Goal: Task Accomplishment & Management: Complete application form

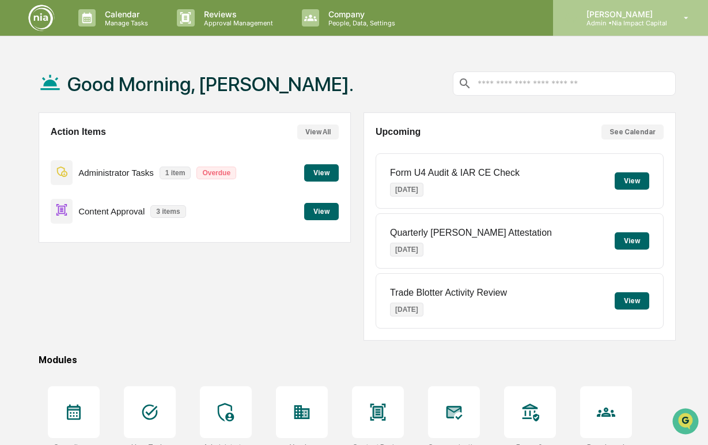
click at [668, 21] on div "[PERSON_NAME] Admin • Nia Impact Capital" at bounding box center [630, 18] width 155 height 36
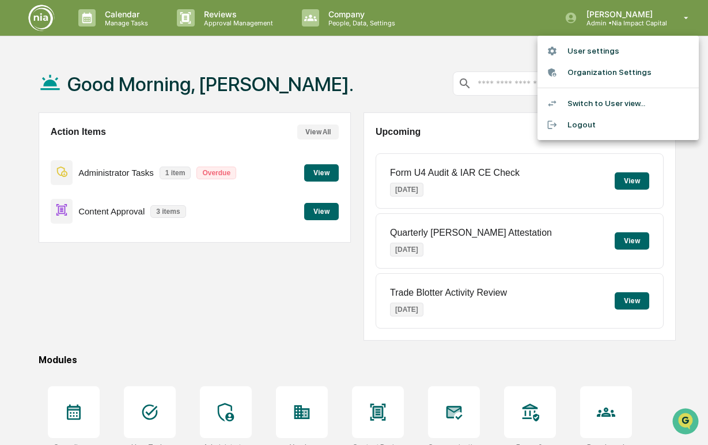
click at [594, 107] on li "Switch to User view..." at bounding box center [617, 103] width 161 height 21
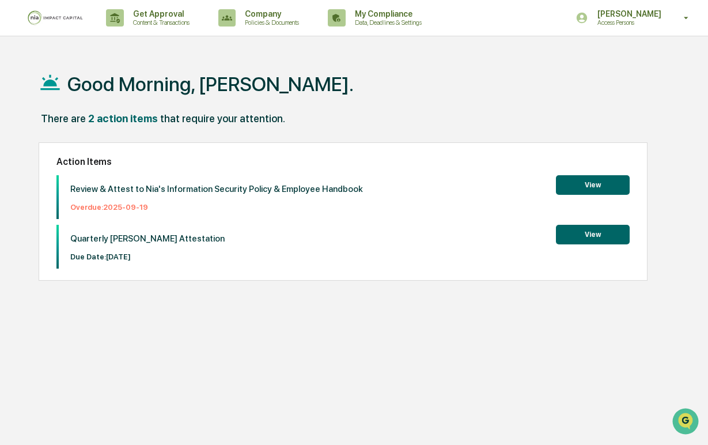
click at [584, 189] on button "View" at bounding box center [593, 185] width 74 height 20
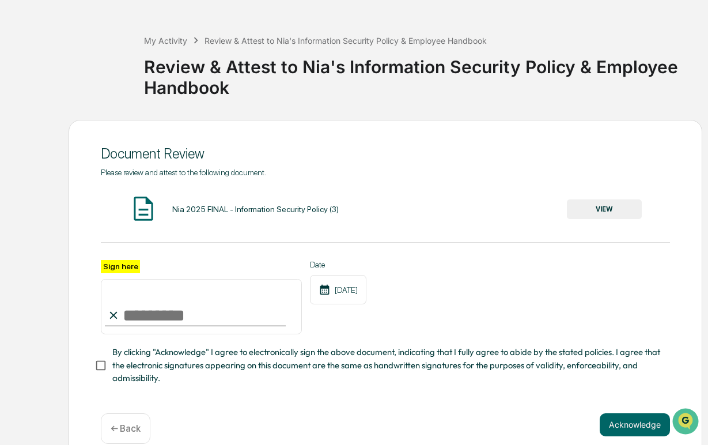
scroll to position [55, 0]
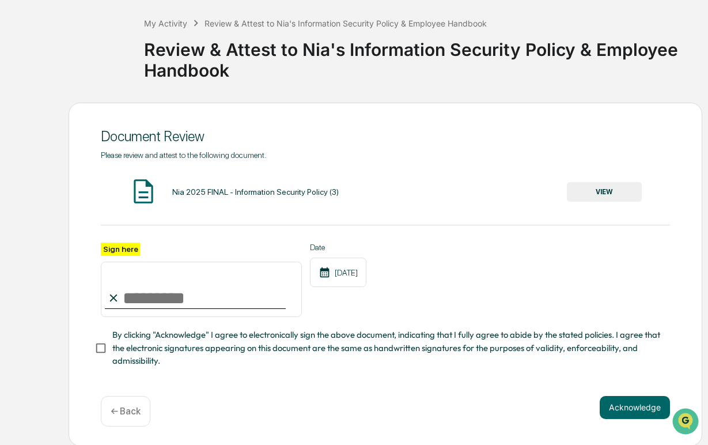
click at [206, 298] on input "Sign here" at bounding box center [201, 289] width 201 height 55
type input "**********"
click at [339, 277] on div "[DATE]" at bounding box center [338, 271] width 56 height 29
click at [329, 274] on icon at bounding box center [325, 272] width 12 height 12
click at [642, 400] on button "Acknowledge" at bounding box center [635, 407] width 70 height 23
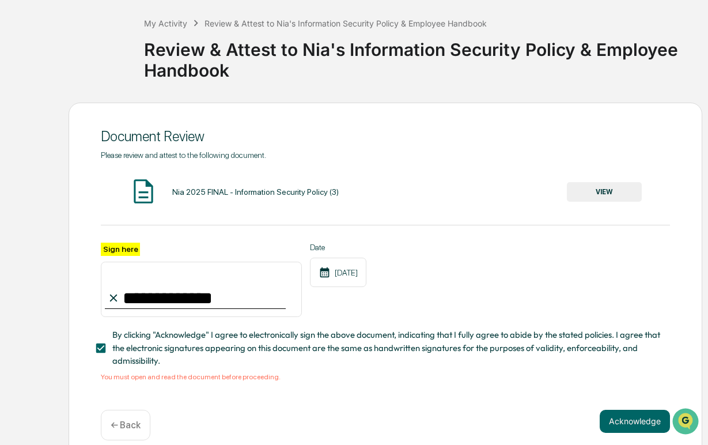
scroll to position [70, 0]
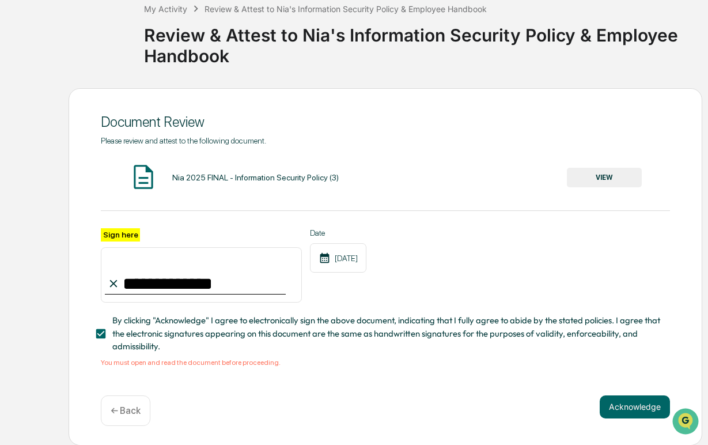
click at [243, 177] on div "Nia 2025 FINAL - Information Security Policy (3)" at bounding box center [255, 177] width 166 height 9
click at [642, 179] on div "Nia 2025 FINAL - Information Security Policy (3) VIEW" at bounding box center [385, 177] width 569 height 31
click at [631, 188] on div "Nia 2025 FINAL - Information Security Policy (3) VIEW" at bounding box center [385, 177] width 569 height 31
click at [626, 179] on button "VIEW" at bounding box center [604, 178] width 75 height 20
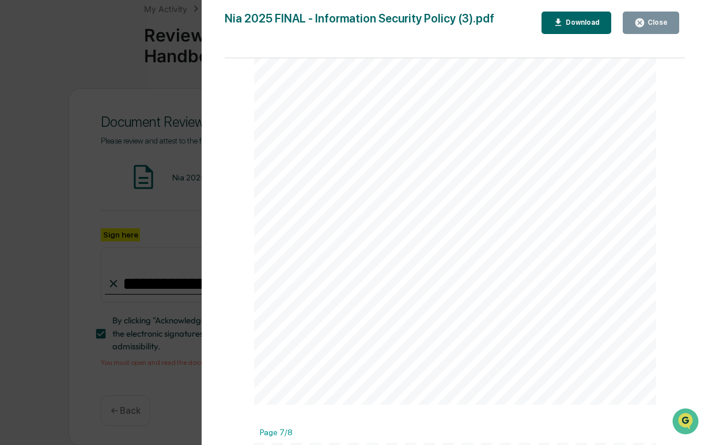
scroll to position [2899, 0]
click at [664, 17] on div "Close" at bounding box center [650, 22] width 33 height 11
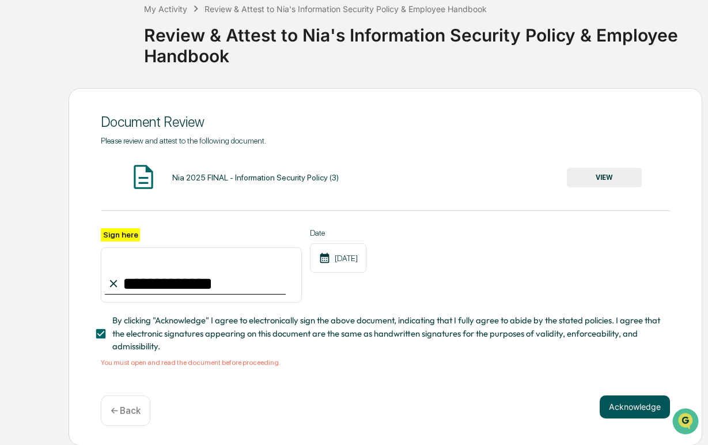
click at [646, 403] on button "Acknowledge" at bounding box center [635, 406] width 70 height 23
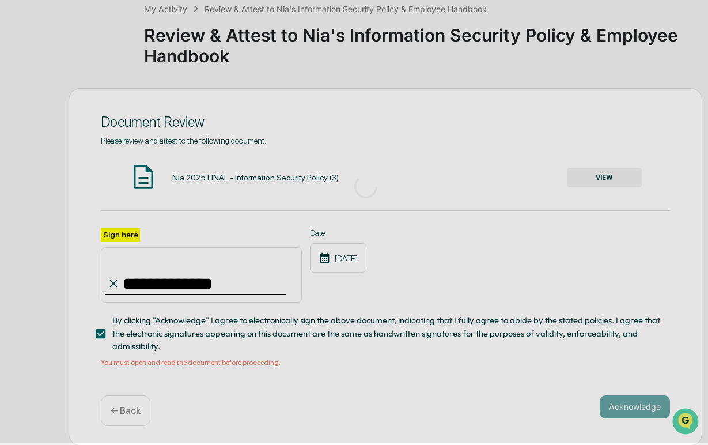
scroll to position [40, 0]
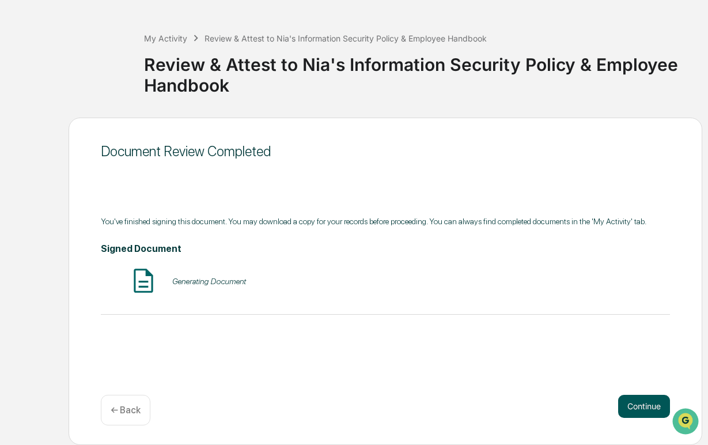
click at [628, 397] on button "Continue" at bounding box center [644, 406] width 52 height 23
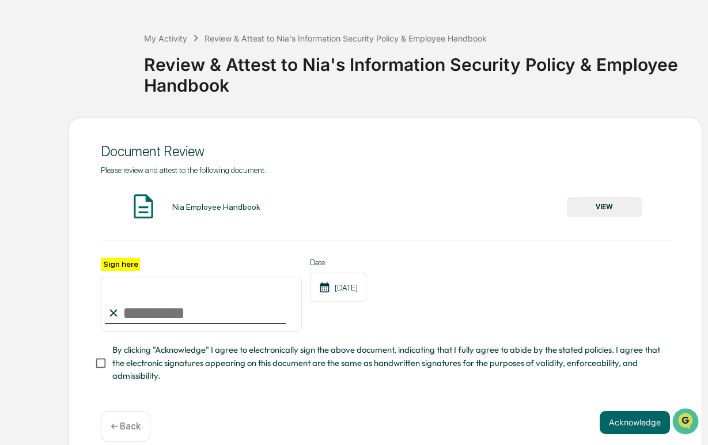
scroll to position [55, 0]
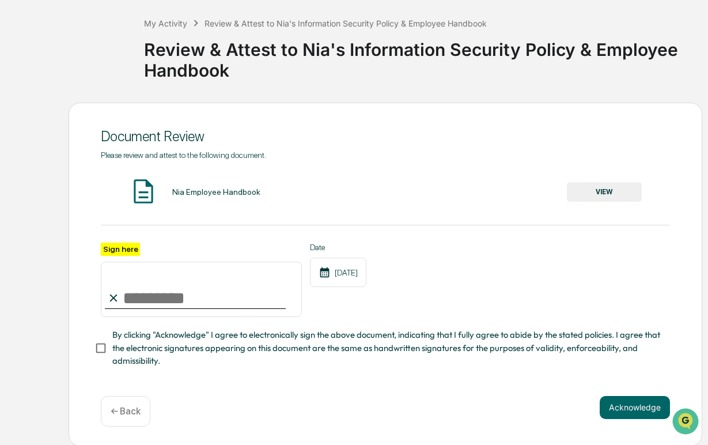
click at [249, 298] on input "Sign here" at bounding box center [201, 289] width 201 height 55
type input "**********"
click at [624, 396] on button "Acknowledge" at bounding box center [635, 407] width 70 height 23
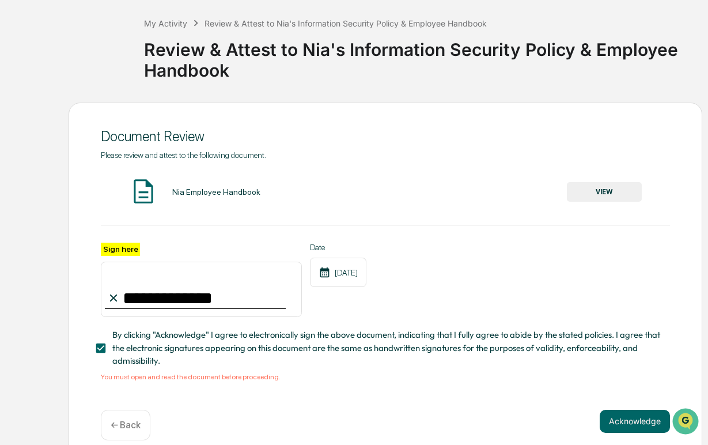
click at [627, 184] on button "VIEW" at bounding box center [604, 192] width 75 height 20
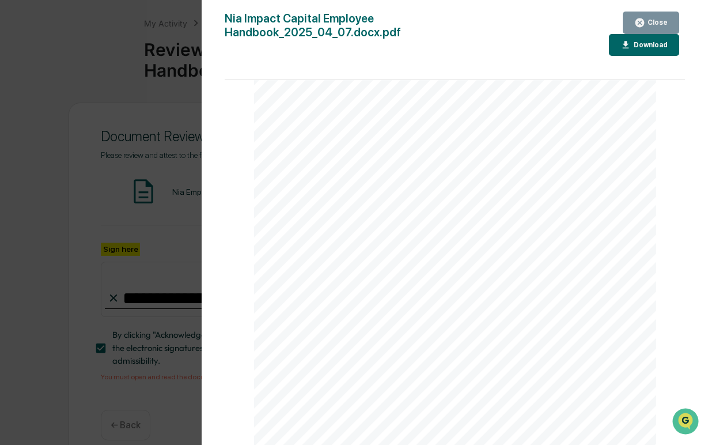
scroll to position [1788, 0]
click at [661, 22] on div "Close" at bounding box center [656, 22] width 22 height 8
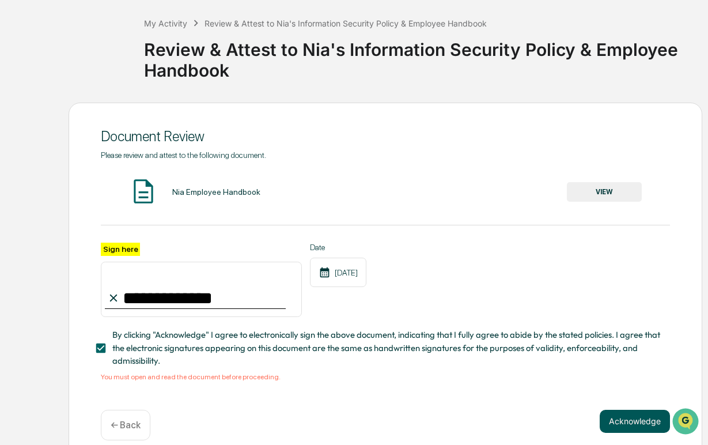
click at [652, 420] on button "Acknowledge" at bounding box center [635, 421] width 70 height 23
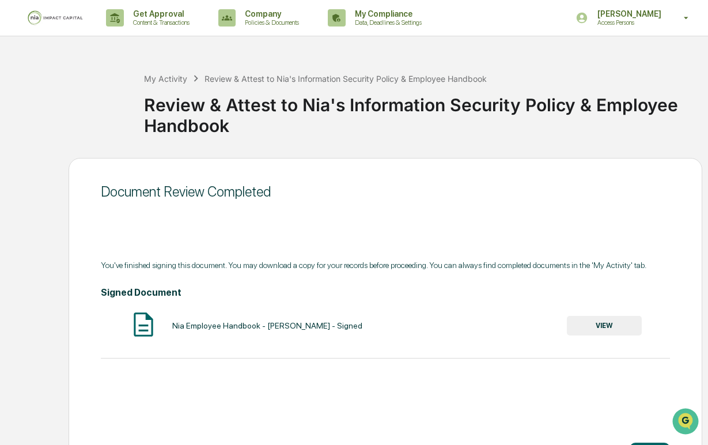
scroll to position [40, 0]
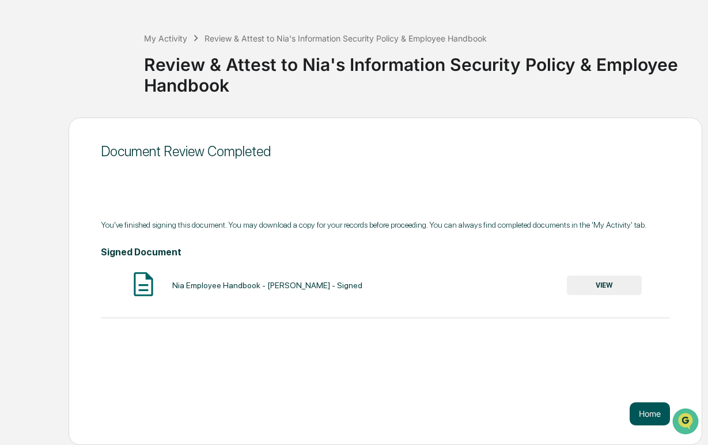
click at [649, 404] on button "Home" at bounding box center [650, 413] width 40 height 23
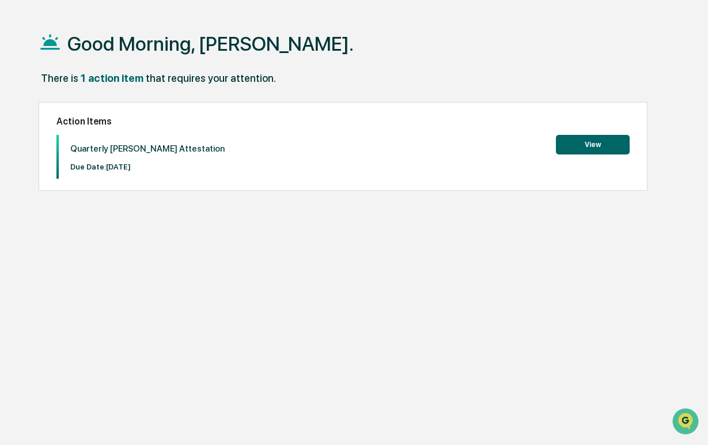
click at [627, 153] on button "View" at bounding box center [593, 145] width 74 height 20
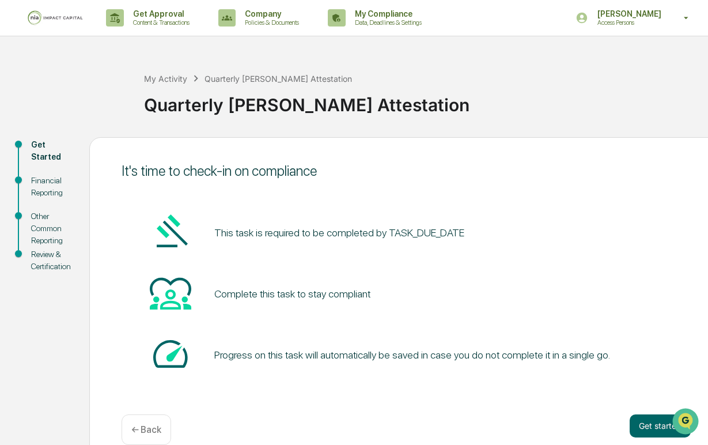
scroll to position [20, 0]
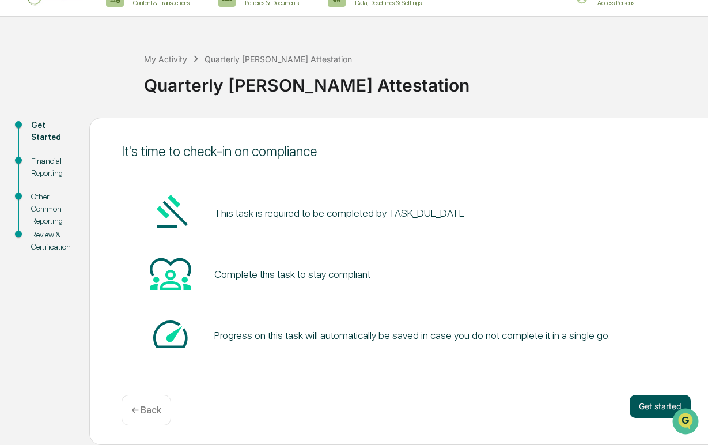
click at [644, 408] on button "Get started" at bounding box center [660, 406] width 61 height 23
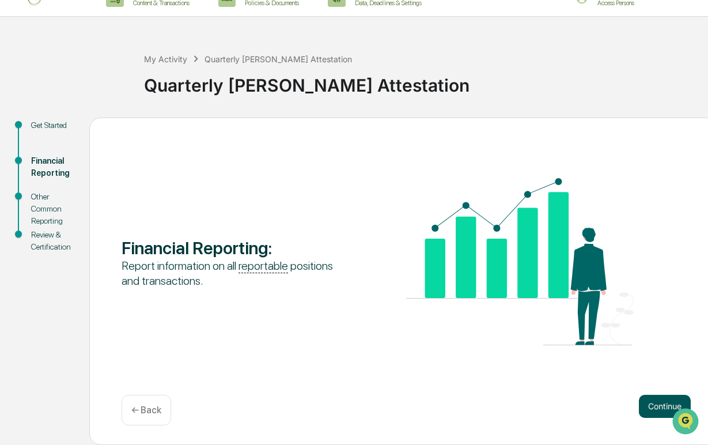
click at [661, 404] on button "Continue" at bounding box center [665, 406] width 52 height 23
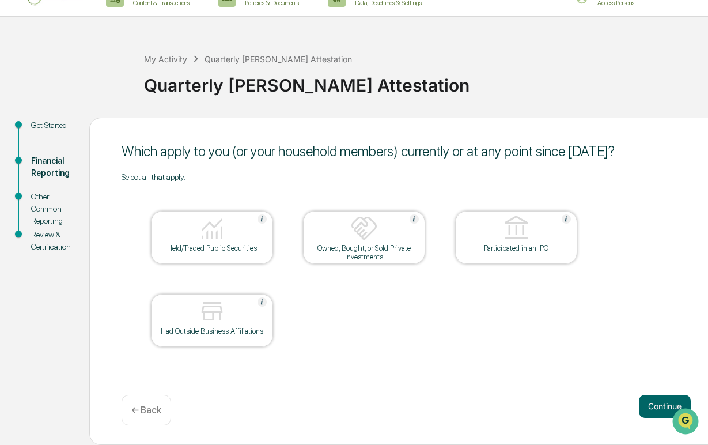
click at [365, 255] on div "Owned, Bought, or Sold Private Investments" at bounding box center [364, 252] width 104 height 17
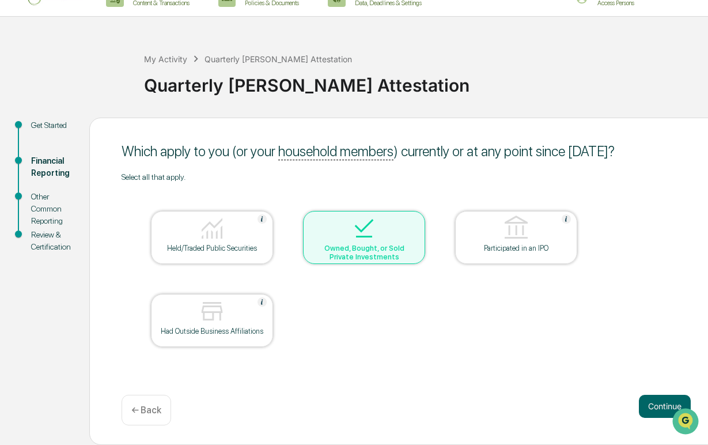
click at [219, 316] on img at bounding box center [212, 311] width 28 height 28
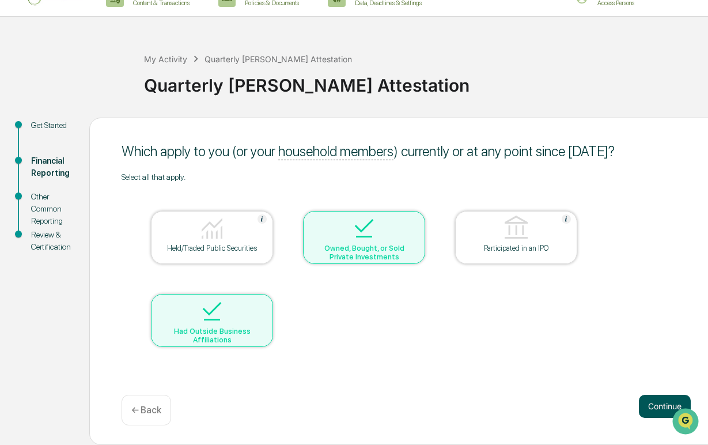
click at [662, 399] on button "Continue" at bounding box center [665, 406] width 52 height 23
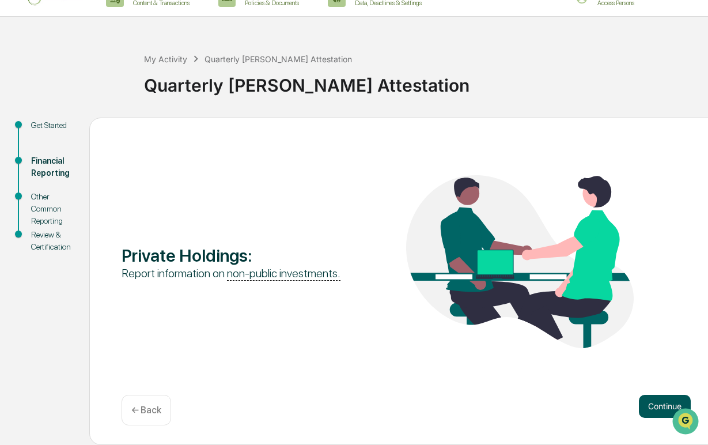
click at [658, 397] on button "Continue" at bounding box center [665, 406] width 52 height 23
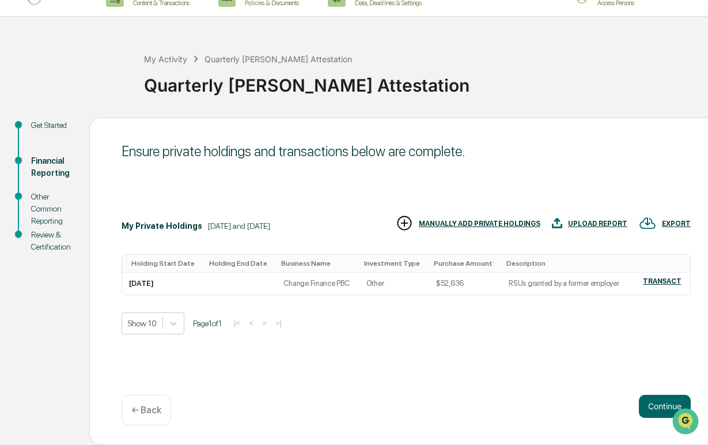
click at [577, 222] on div "UPLOAD REPORT" at bounding box center [597, 223] width 59 height 8
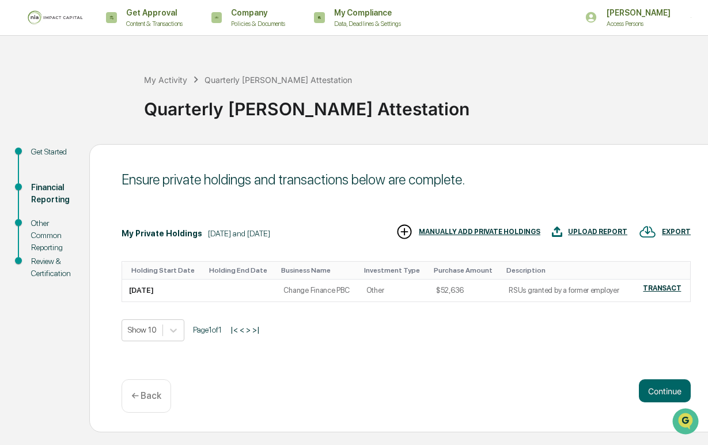
scroll to position [0, 0]
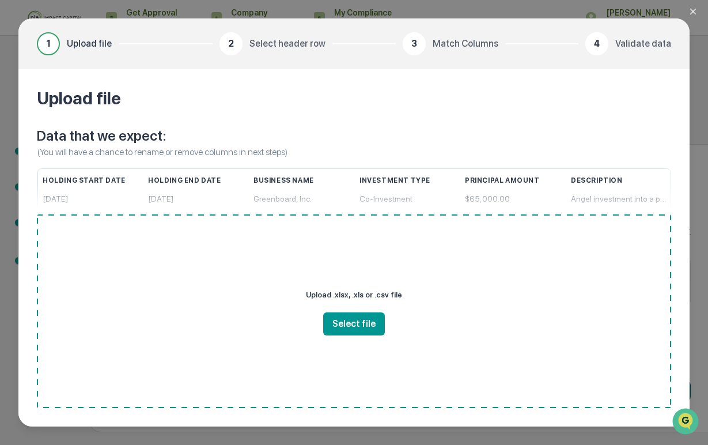
click at [692, 10] on icon "Close modal" at bounding box center [693, 12] width 6 height 6
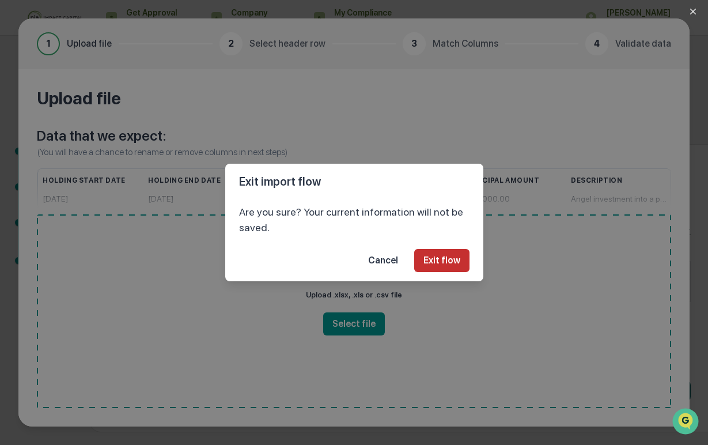
click at [454, 261] on button "Exit flow" at bounding box center [441, 260] width 55 height 23
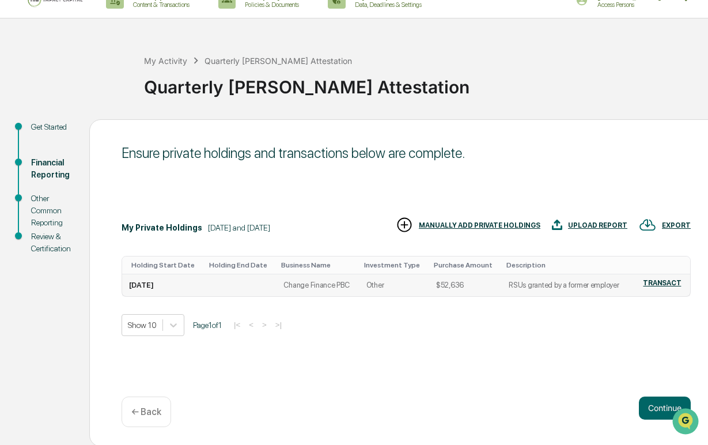
scroll to position [20, 0]
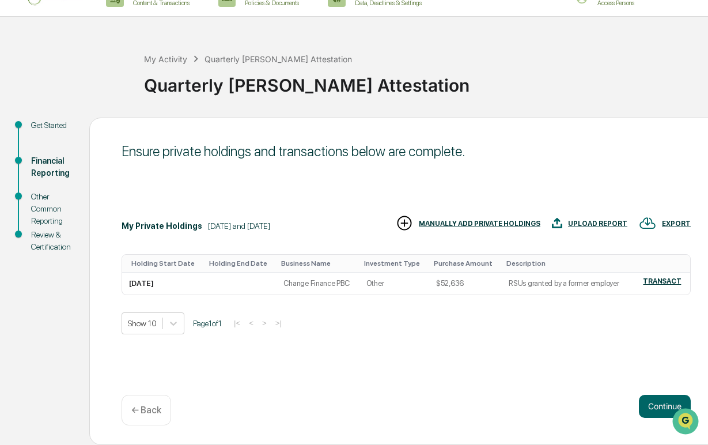
click at [403, 222] on img at bounding box center [404, 222] width 17 height 17
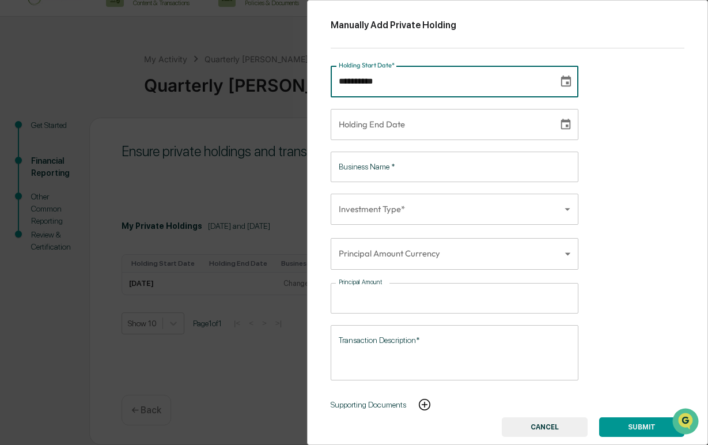
click at [445, 89] on input "**********" at bounding box center [441, 81] width 220 height 31
click at [345, 81] on input "**********" at bounding box center [441, 81] width 220 height 31
type input "**********"
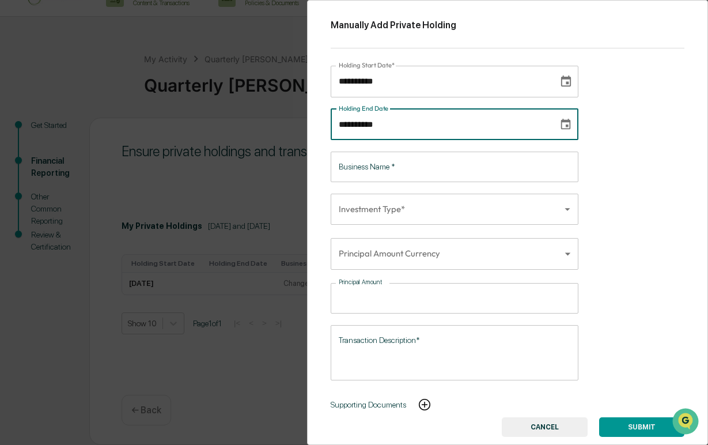
click at [363, 123] on input "**********" at bounding box center [441, 124] width 220 height 31
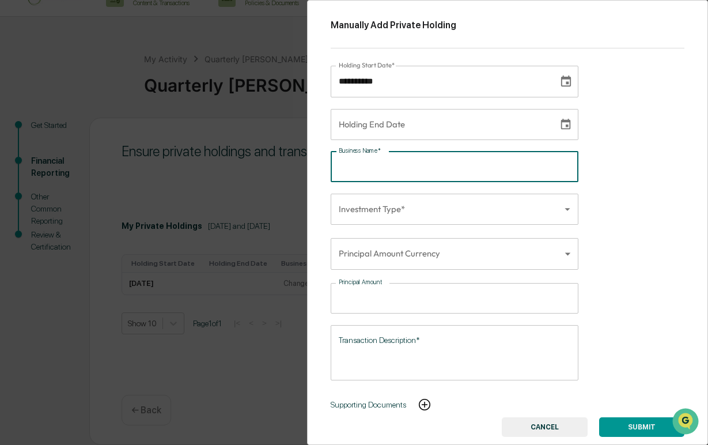
click at [363, 175] on input "Business Name   *" at bounding box center [455, 167] width 248 height 31
type input "**********"
click at [379, 223] on body "**********" at bounding box center [354, 212] width 708 height 464
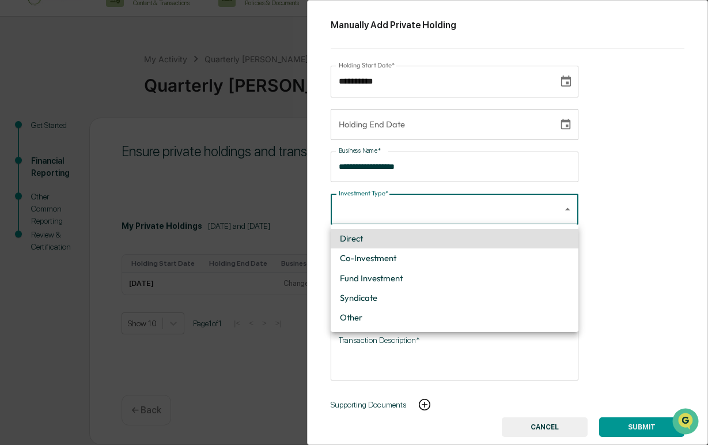
click at [378, 320] on li "Other" at bounding box center [455, 318] width 248 height 20
type input "*****"
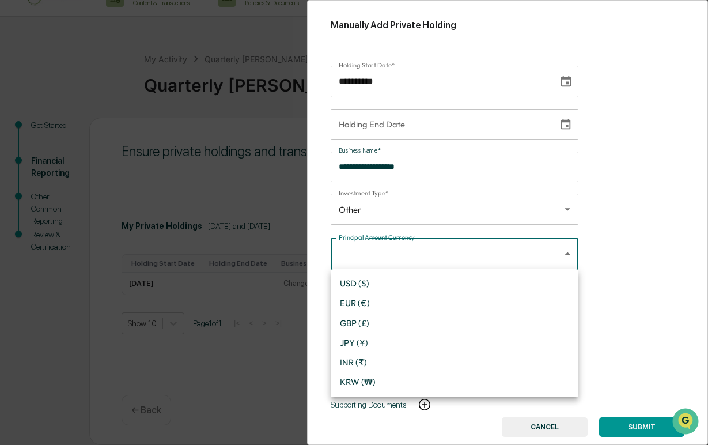
click at [396, 257] on body "**********" at bounding box center [354, 212] width 708 height 464
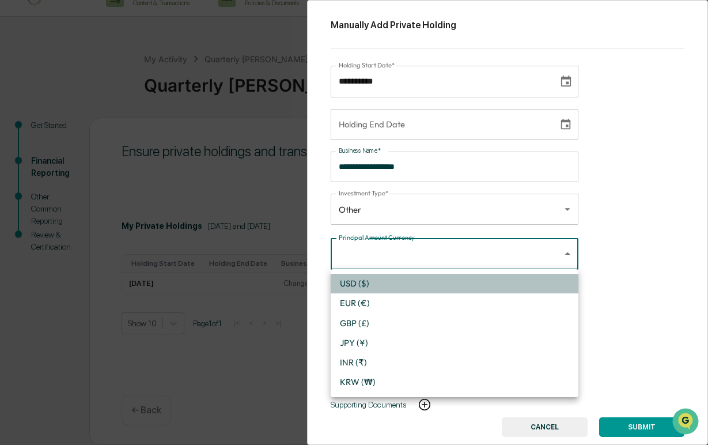
click at [390, 281] on li "USD ($)" at bounding box center [455, 284] width 248 height 20
type input "*"
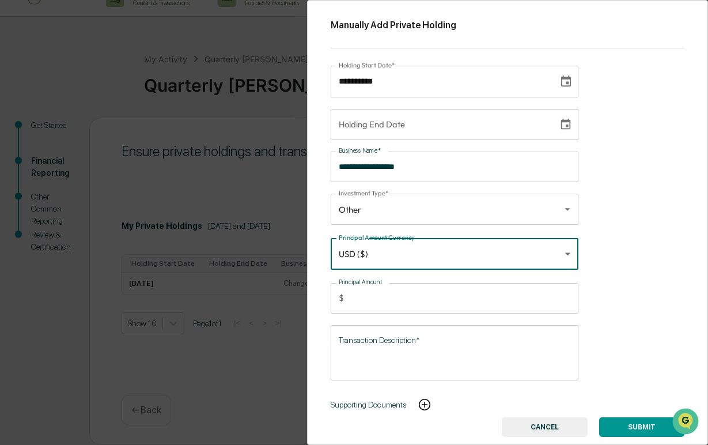
click at [390, 296] on input "Principal Amount" at bounding box center [464, 298] width 230 height 31
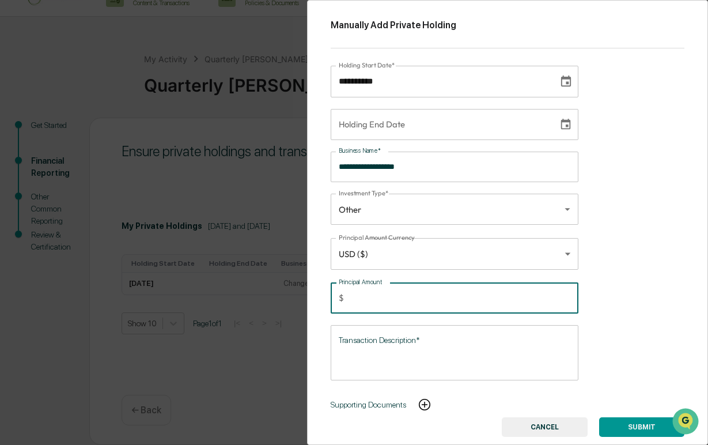
type input "*****"
click at [400, 349] on textarea "Transaction Description*" at bounding box center [455, 352] width 232 height 36
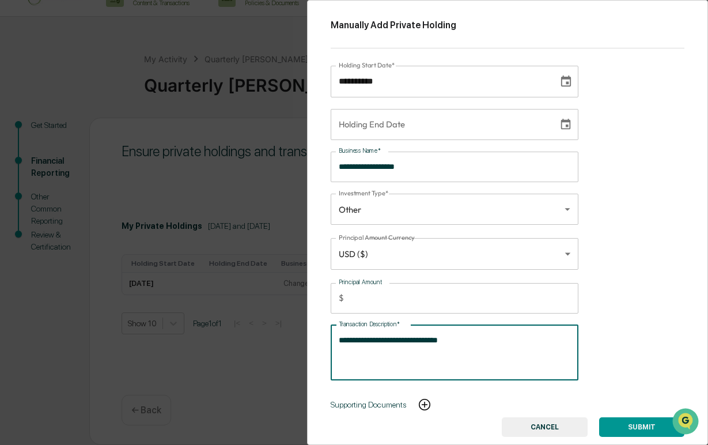
type textarea "**********"
click at [430, 402] on img at bounding box center [425, 404] width 14 height 14
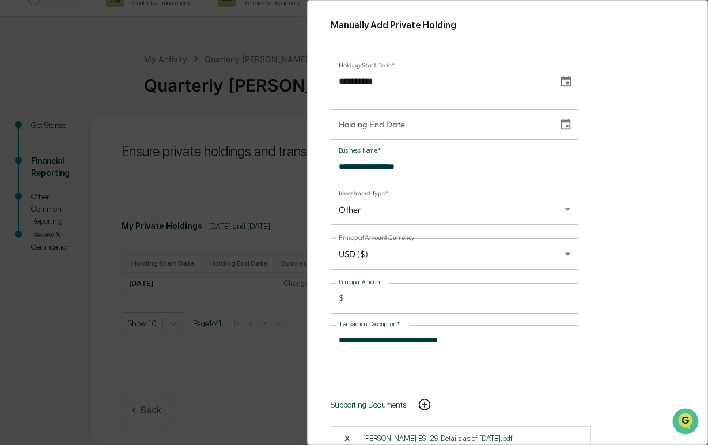
scroll to position [27, 0]
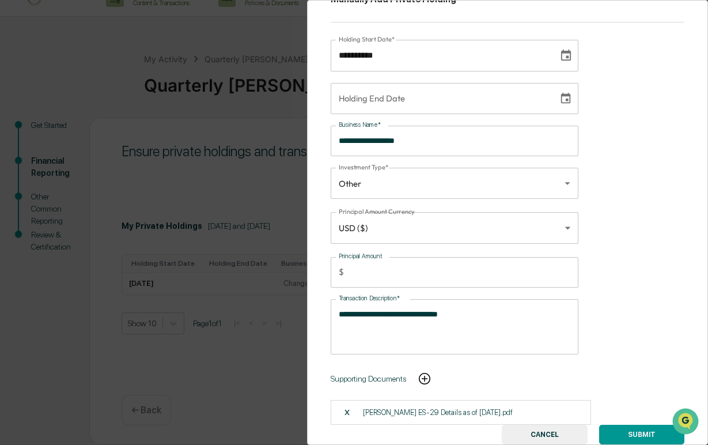
click at [630, 435] on button "SUBMIT" at bounding box center [641, 435] width 85 height 20
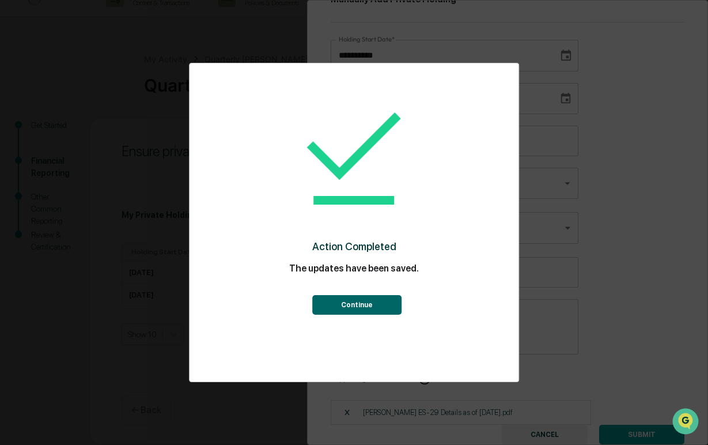
click at [340, 300] on button "Continue" at bounding box center [356, 305] width 89 height 20
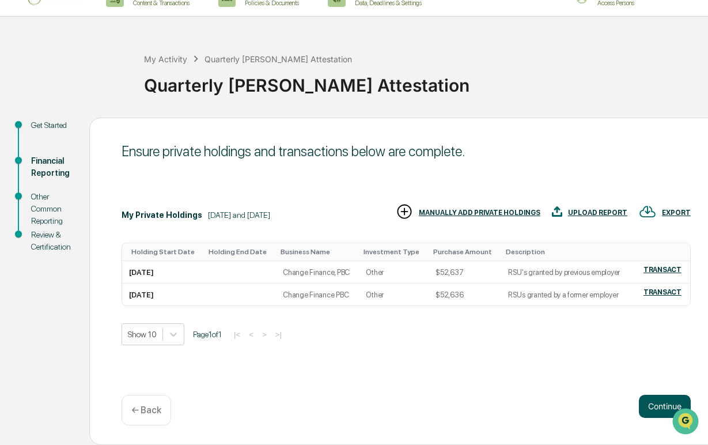
click at [658, 407] on button "Continue" at bounding box center [665, 406] width 52 height 23
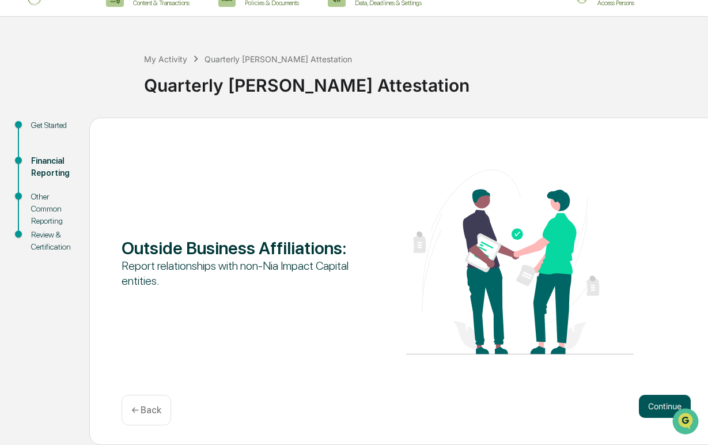
click at [653, 402] on button "Continue" at bounding box center [665, 406] width 52 height 23
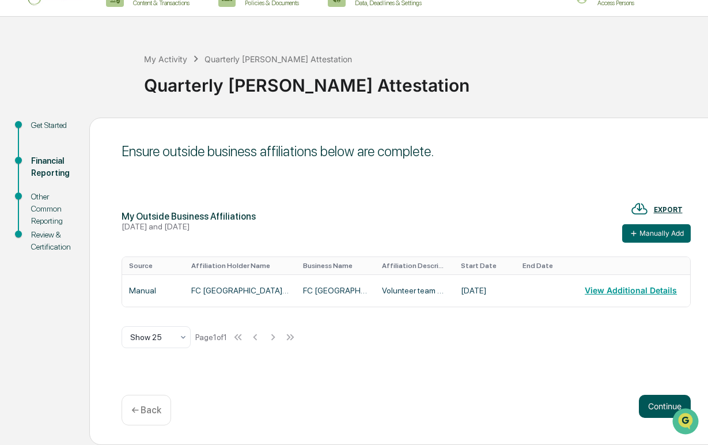
click at [657, 405] on button "Continue" at bounding box center [665, 406] width 52 height 23
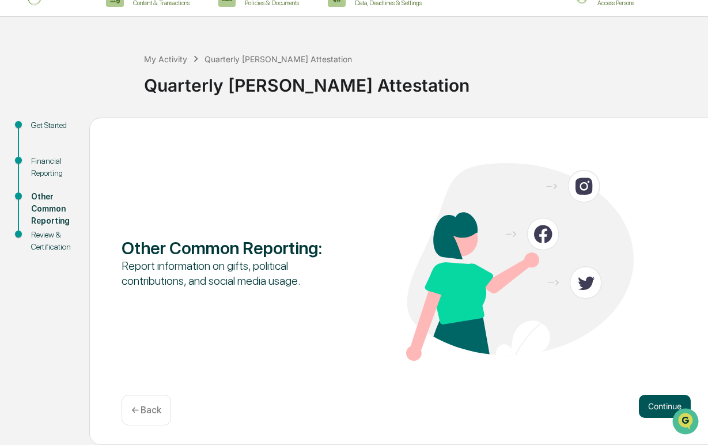
click at [652, 408] on button "Continue" at bounding box center [665, 406] width 52 height 23
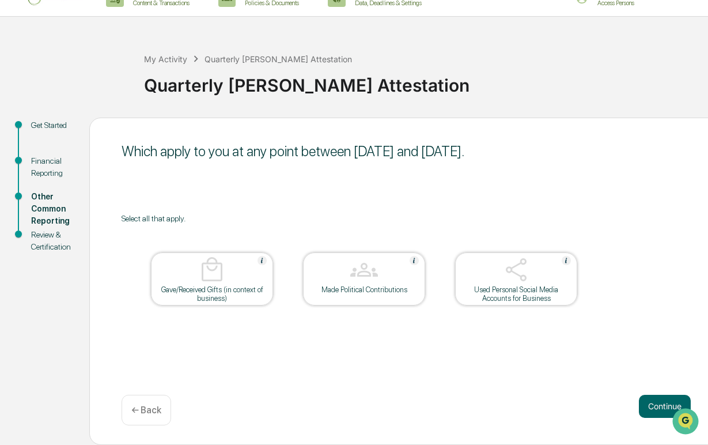
click at [148, 408] on p "← Back" at bounding box center [146, 409] width 30 height 11
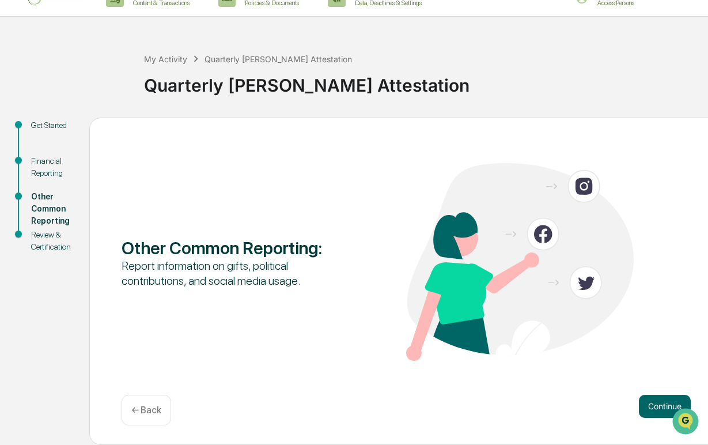
click at [148, 408] on p "← Back" at bounding box center [146, 409] width 30 height 11
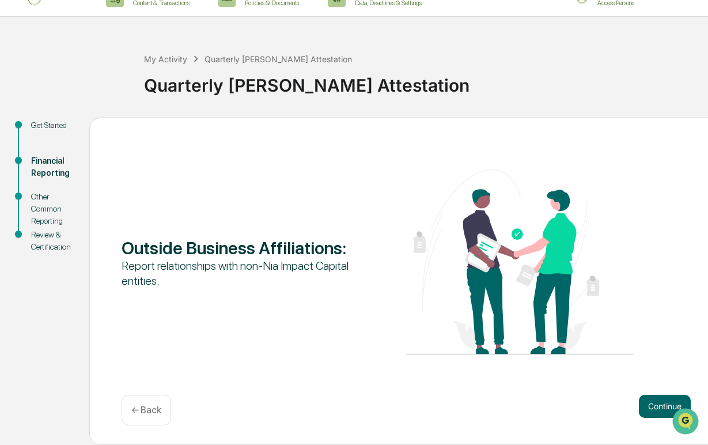
click at [148, 408] on p "← Back" at bounding box center [146, 409] width 30 height 11
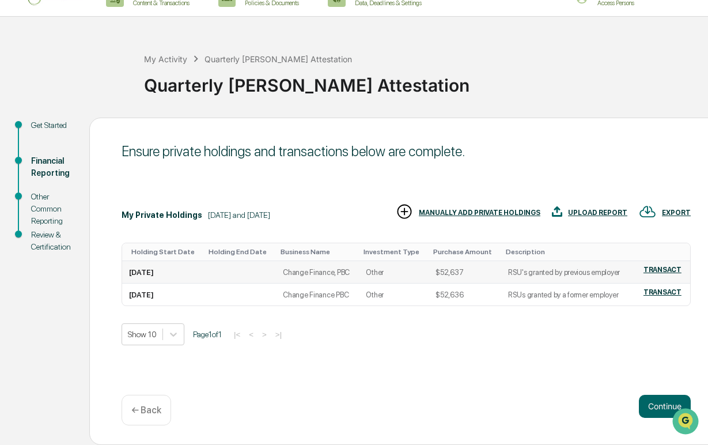
click at [571, 270] on td "RSU's granted by previous employer" at bounding box center [566, 272] width 130 height 22
click at [653, 406] on button "Continue" at bounding box center [665, 406] width 52 height 23
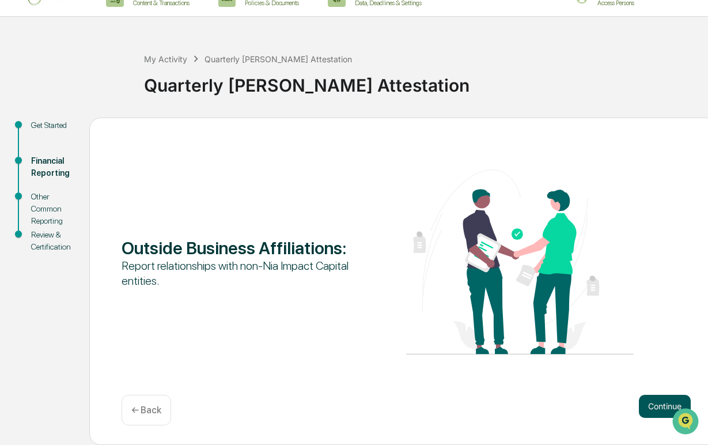
click at [653, 405] on button "Continue" at bounding box center [665, 406] width 52 height 23
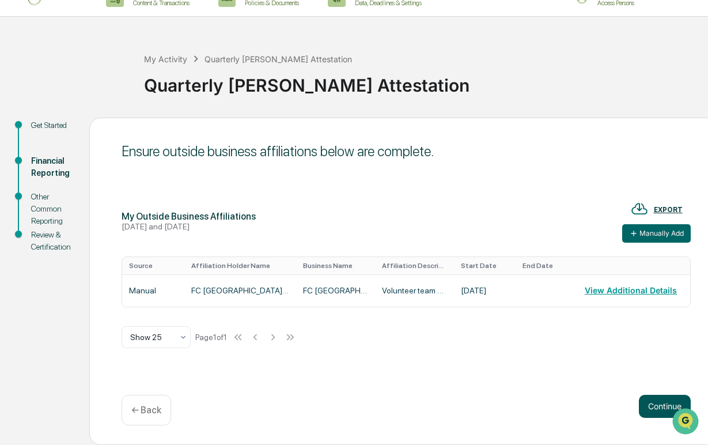
click at [653, 405] on button "Continue" at bounding box center [665, 406] width 52 height 23
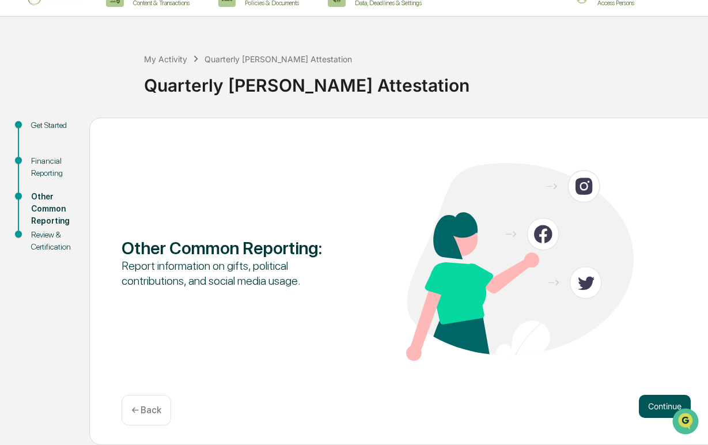
click at [653, 405] on button "Continue" at bounding box center [665, 406] width 52 height 23
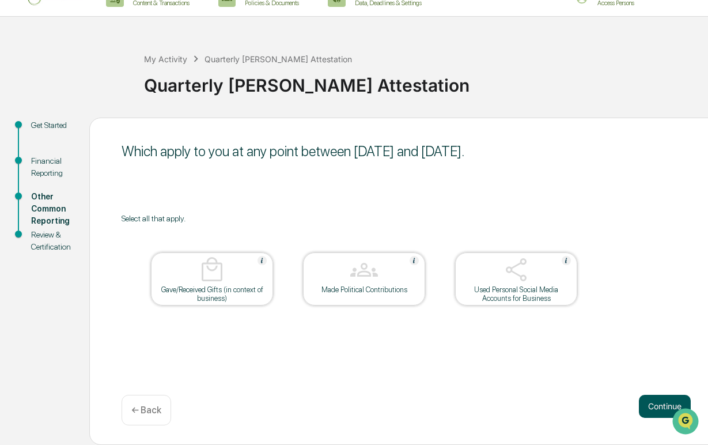
click at [653, 405] on button "Continue" at bounding box center [665, 406] width 52 height 23
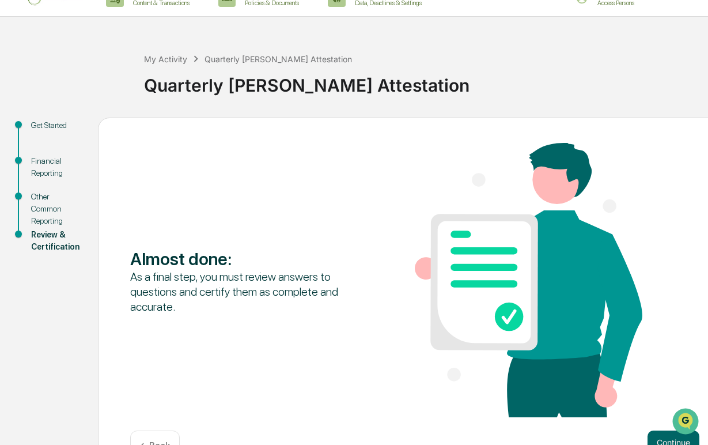
scroll to position [54, 0]
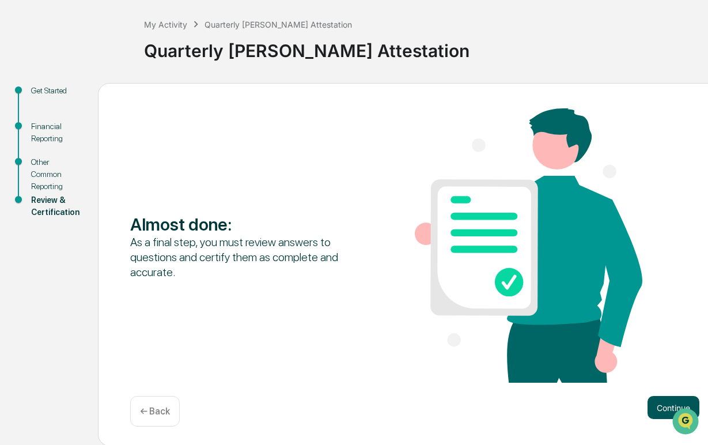
click at [655, 403] on button "Continue" at bounding box center [673, 407] width 52 height 23
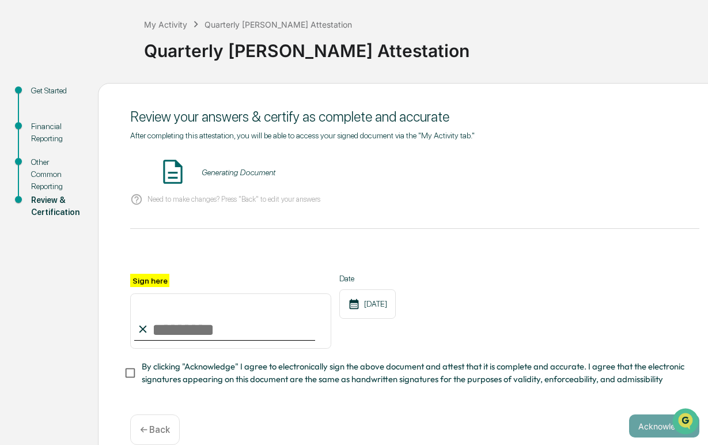
click at [242, 327] on input "Sign here" at bounding box center [230, 320] width 201 height 55
click at [253, 326] on input "Sign here" at bounding box center [230, 320] width 201 height 55
type input "**********"
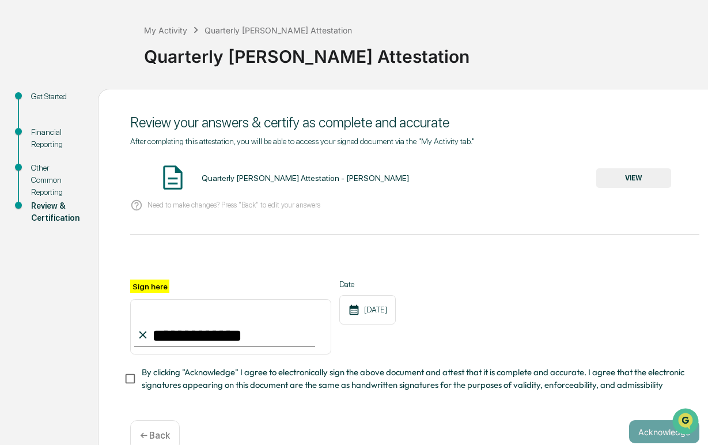
scroll to position [39, 0]
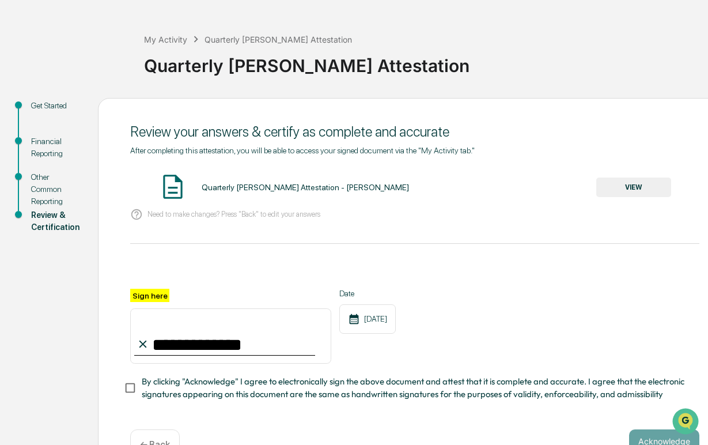
click at [175, 384] on span "By clicking "Acknowledge" I agree to electronically sign the above document and…" at bounding box center [416, 388] width 548 height 26
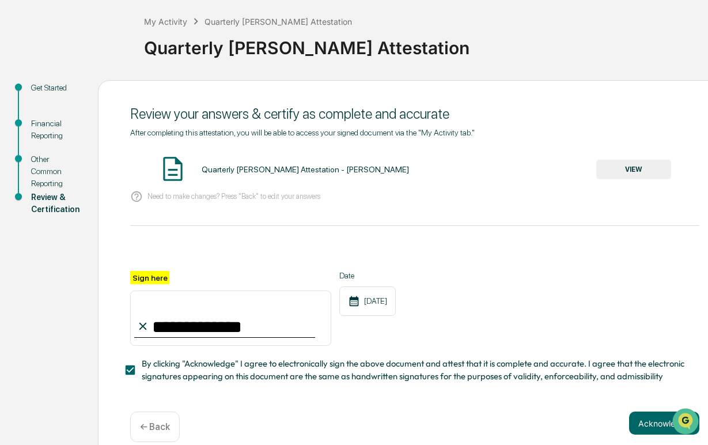
scroll to position [55, 0]
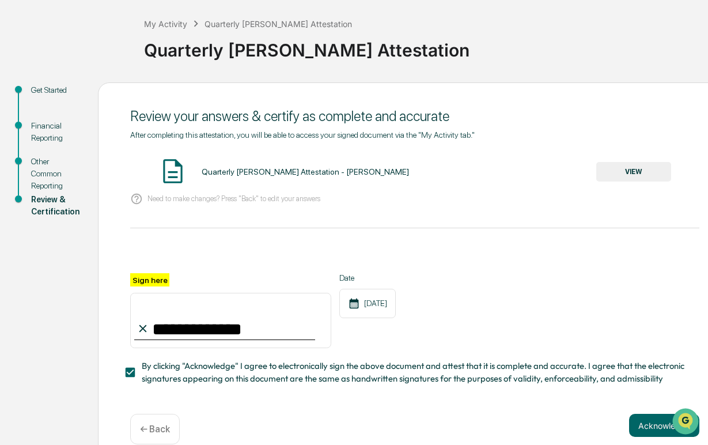
click at [54, 128] on div "Financial Reporting" at bounding box center [55, 132] width 48 height 24
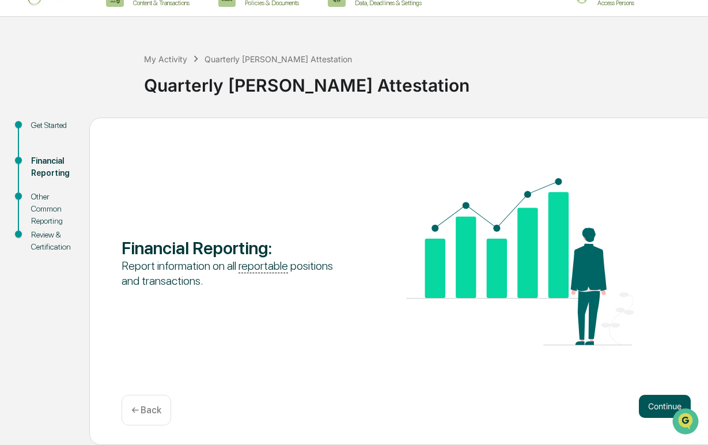
click at [666, 406] on button "Continue" at bounding box center [665, 406] width 52 height 23
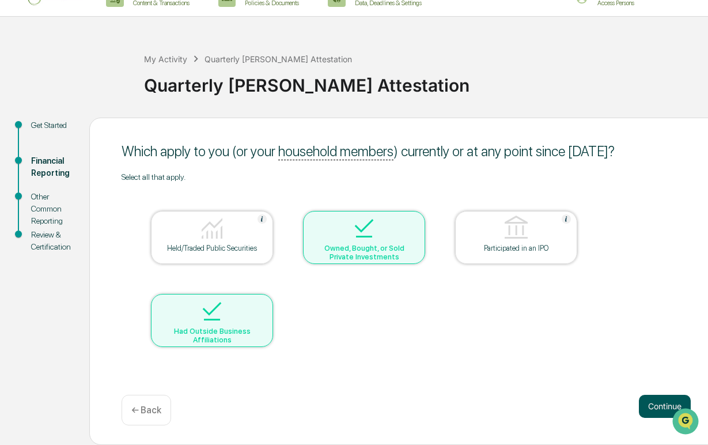
click at [664, 407] on button "Continue" at bounding box center [665, 406] width 52 height 23
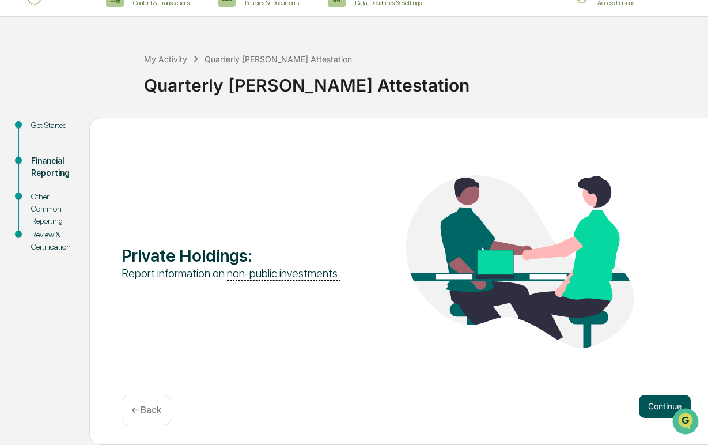
click at [650, 406] on button "Continue" at bounding box center [665, 406] width 52 height 23
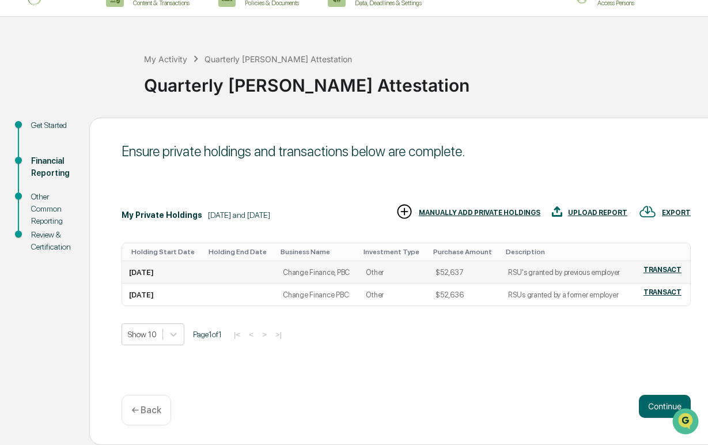
click at [676, 266] on div "TRANSACT" at bounding box center [662, 270] width 38 height 8
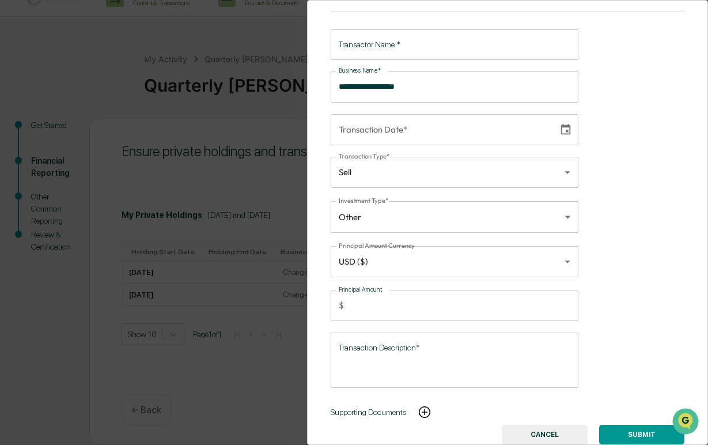
scroll to position [28, 0]
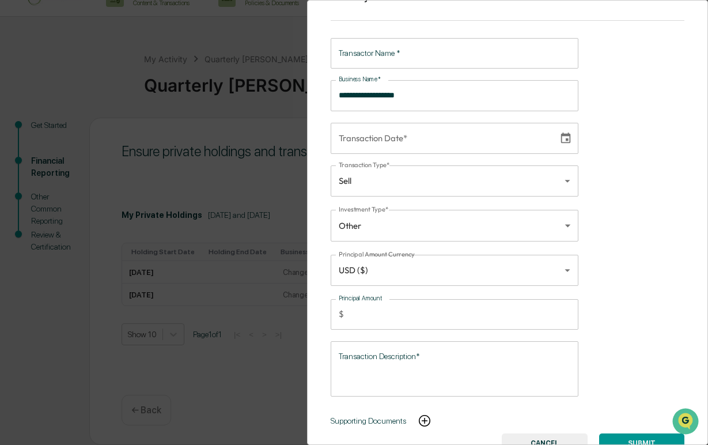
click at [484, 173] on body "**********" at bounding box center [354, 212] width 708 height 464
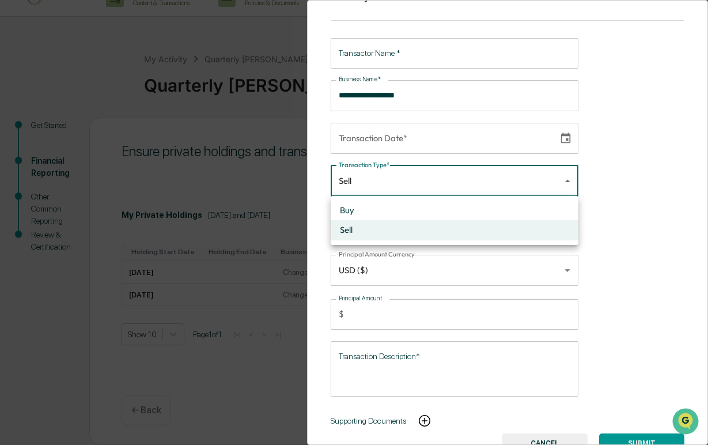
click at [618, 162] on div at bounding box center [354, 222] width 708 height 445
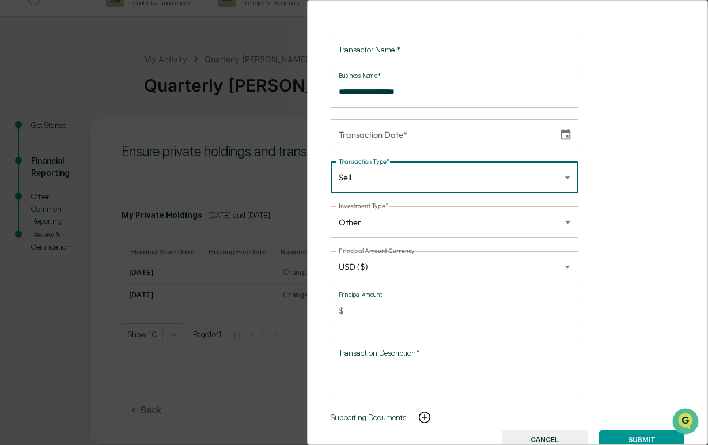
scroll to position [37, 0]
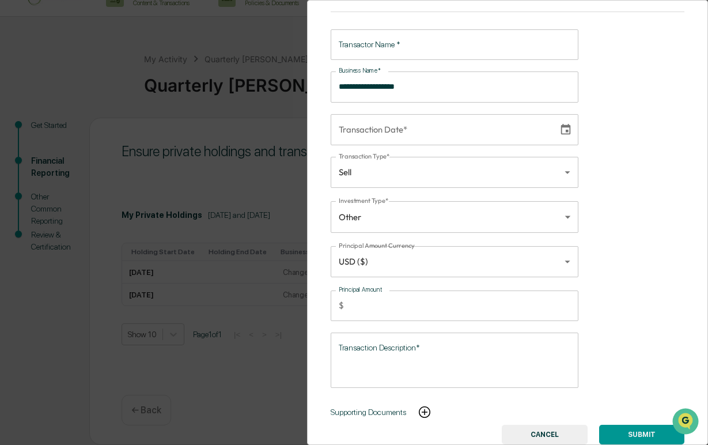
click at [567, 427] on button "CANCEL" at bounding box center [545, 435] width 86 height 20
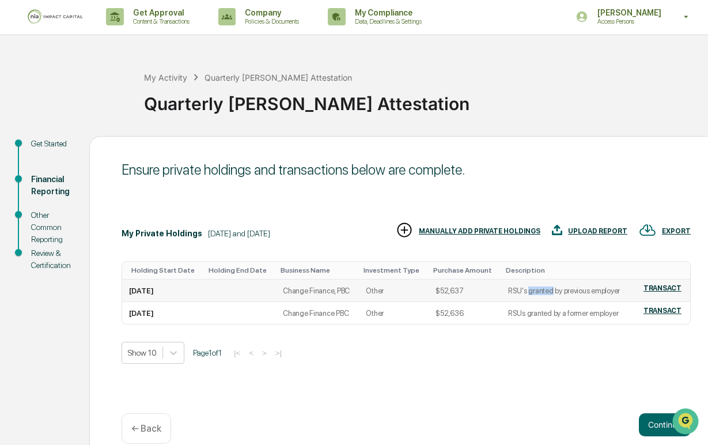
scroll to position [1, 0]
click at [535, 272] on th "Description" at bounding box center [566, 271] width 130 height 18
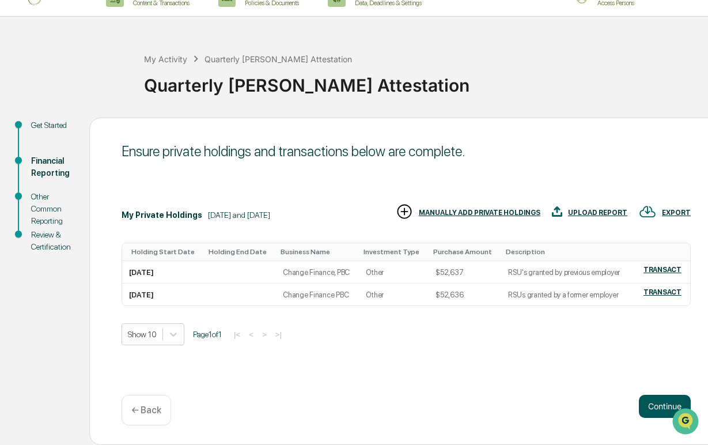
click at [653, 410] on button "Continue" at bounding box center [665, 406] width 52 height 23
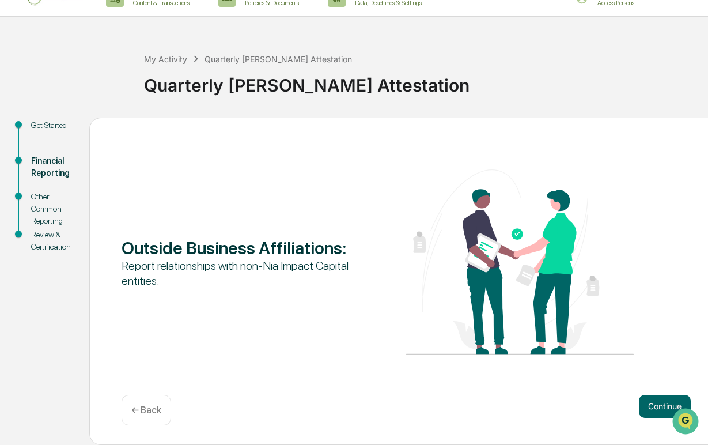
click at [668, 418] on div "Continue ← Back" at bounding box center [406, 410] width 569 height 31
click at [668, 409] on button "Continue" at bounding box center [665, 406] width 52 height 23
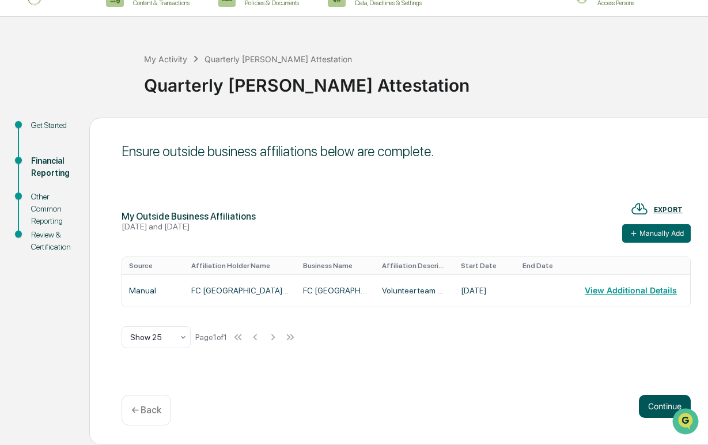
click at [662, 411] on button "Continue" at bounding box center [665, 406] width 52 height 23
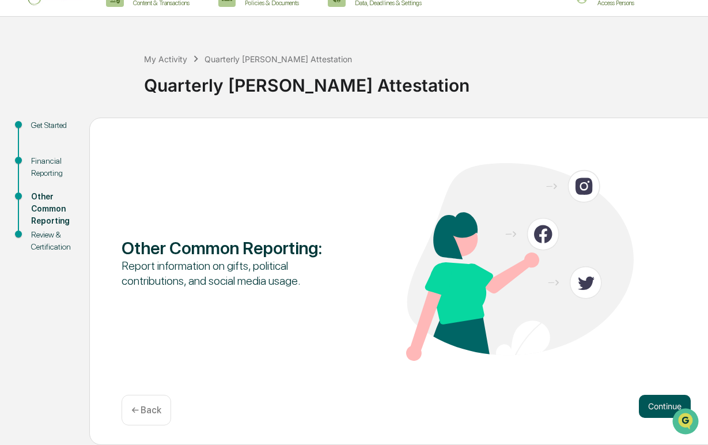
click at [661, 411] on button "Continue" at bounding box center [665, 406] width 52 height 23
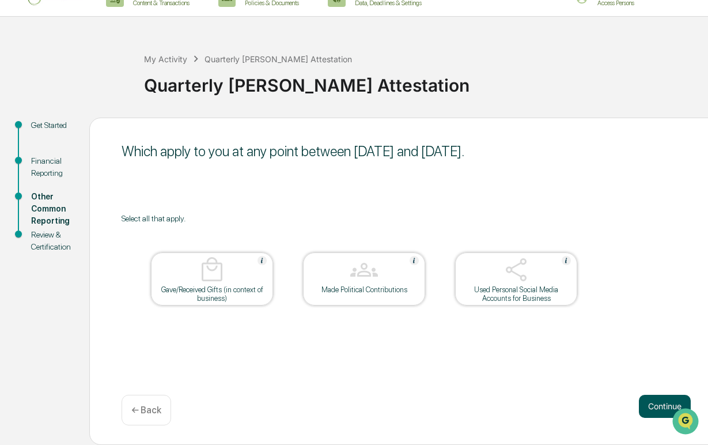
click at [649, 399] on button "Continue" at bounding box center [665, 406] width 52 height 23
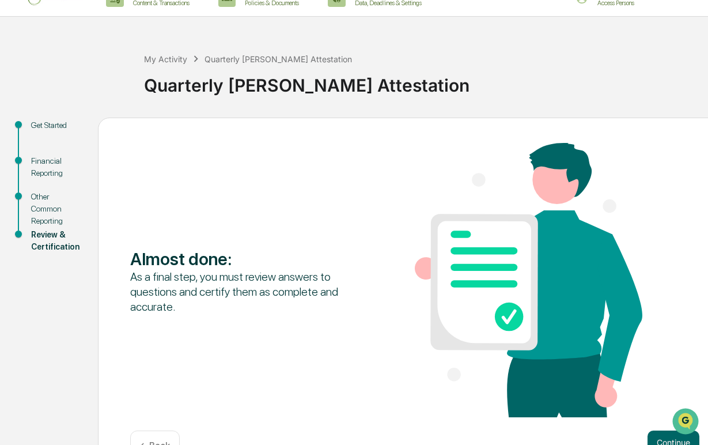
scroll to position [54, 0]
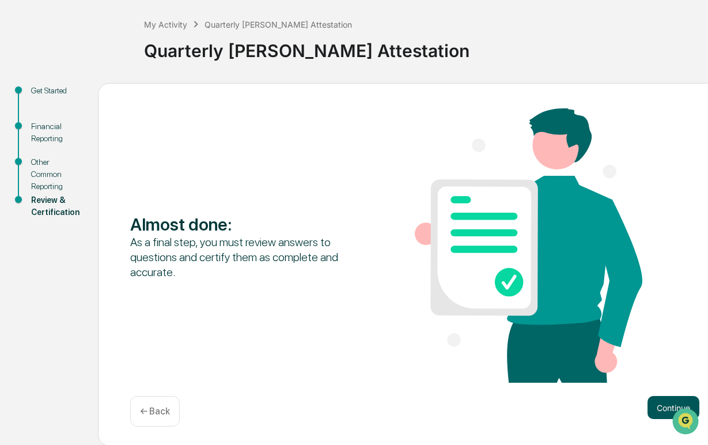
click at [659, 406] on button "Continue" at bounding box center [673, 407] width 52 height 23
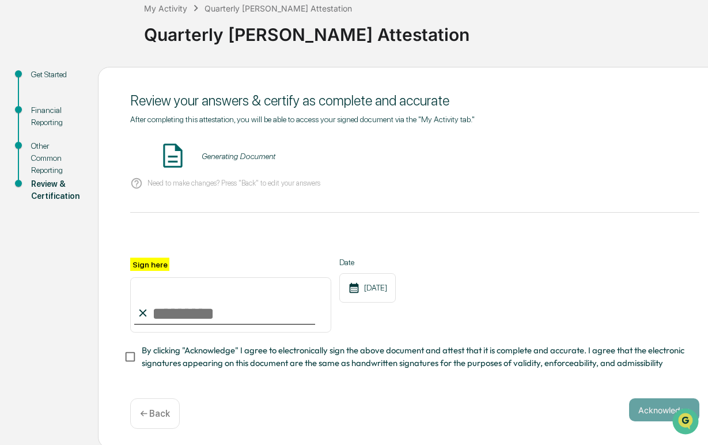
scroll to position [73, 0]
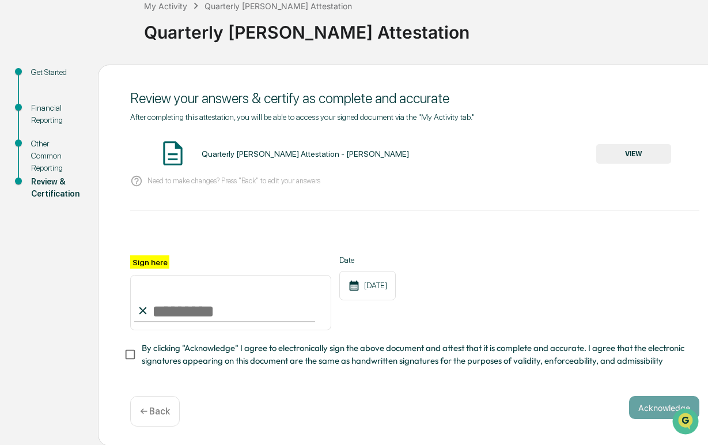
click at [245, 297] on input "Sign here" at bounding box center [230, 302] width 201 height 55
type input "**********"
click at [373, 293] on div "[DATE]" at bounding box center [367, 285] width 56 height 29
click at [375, 351] on span "By clicking "Acknowledge" I agree to electronically sign the above document and…" at bounding box center [416, 355] width 548 height 26
click at [656, 411] on button "Acknowledge" at bounding box center [664, 407] width 70 height 23
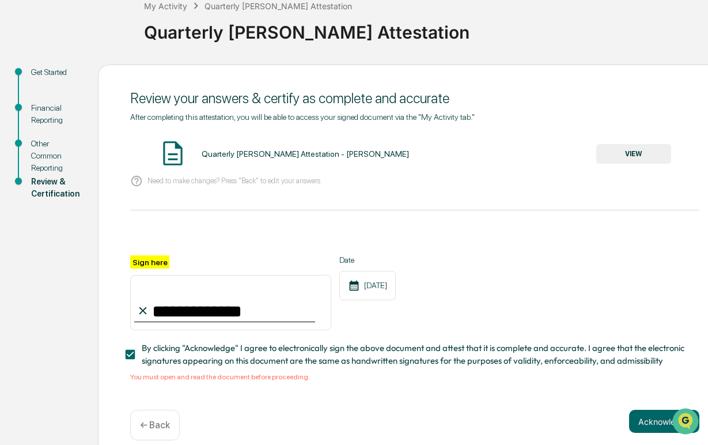
click at [650, 160] on button "VIEW" at bounding box center [633, 154] width 75 height 20
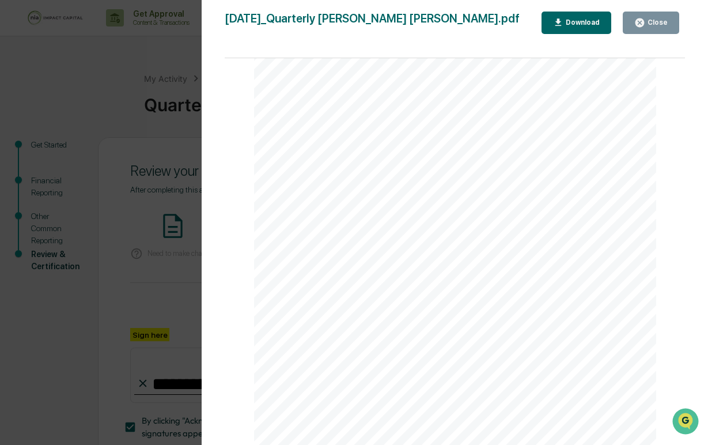
scroll to position [44, 0]
click at [645, 24] on icon "button" at bounding box center [639, 22] width 11 height 11
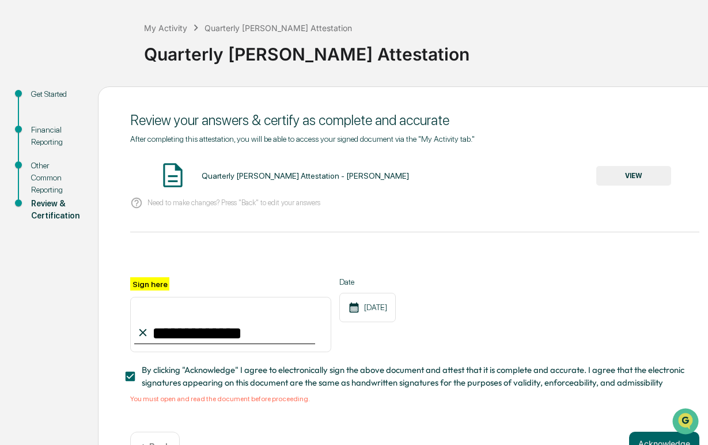
scroll to position [87, 0]
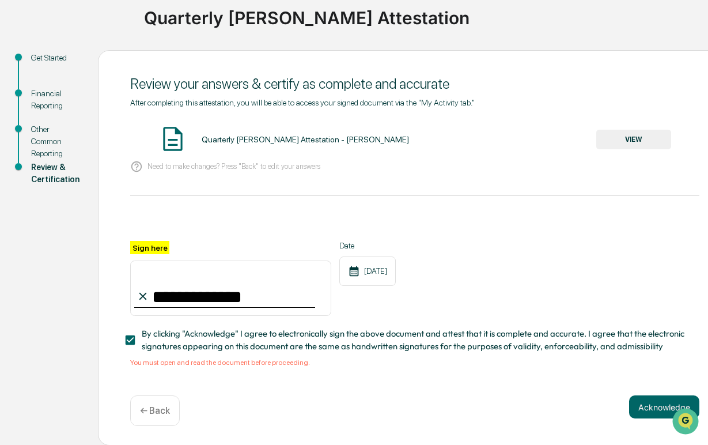
click at [154, 406] on p "← Back" at bounding box center [155, 410] width 30 height 11
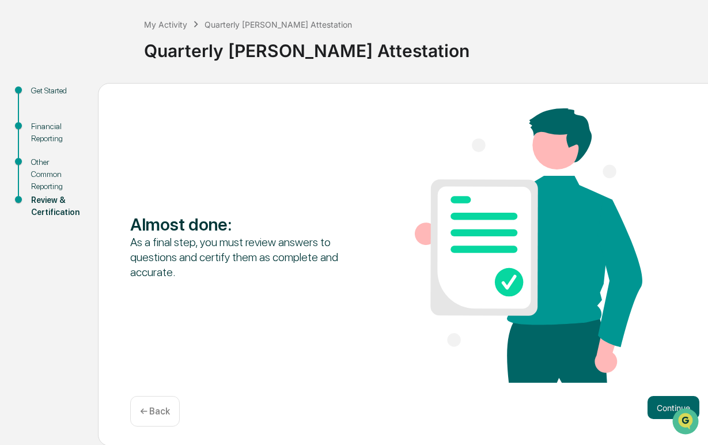
click at [154, 406] on p "← Back" at bounding box center [155, 411] width 30 height 11
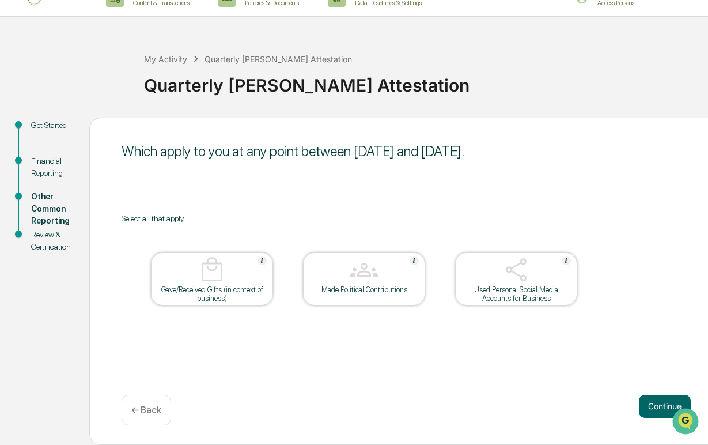
scroll to position [20, 0]
click at [156, 406] on p "← Back" at bounding box center [146, 409] width 30 height 11
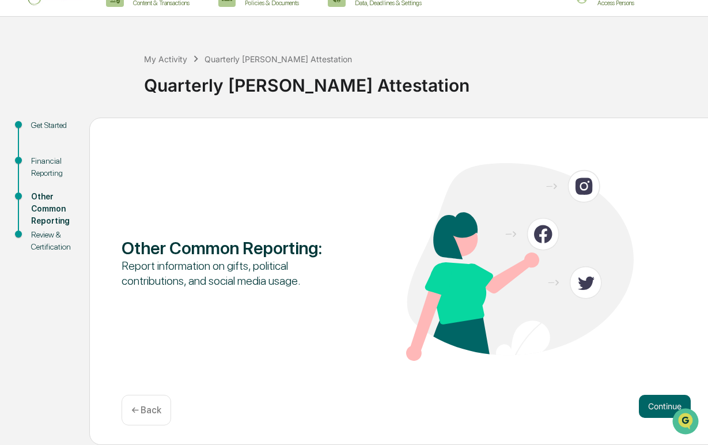
click at [156, 406] on p "← Back" at bounding box center [146, 409] width 30 height 11
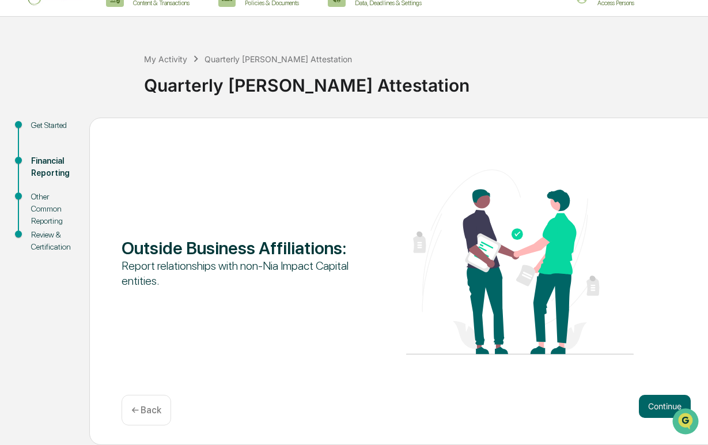
scroll to position [0, 0]
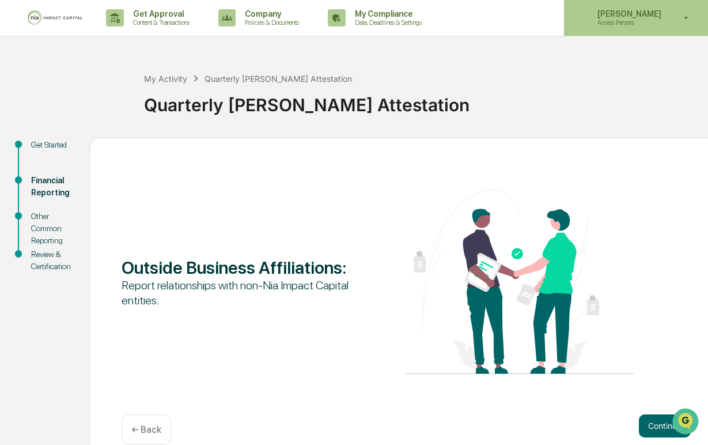
click at [626, 4] on div "[PERSON_NAME] Access Persons" at bounding box center [636, 18] width 144 height 36
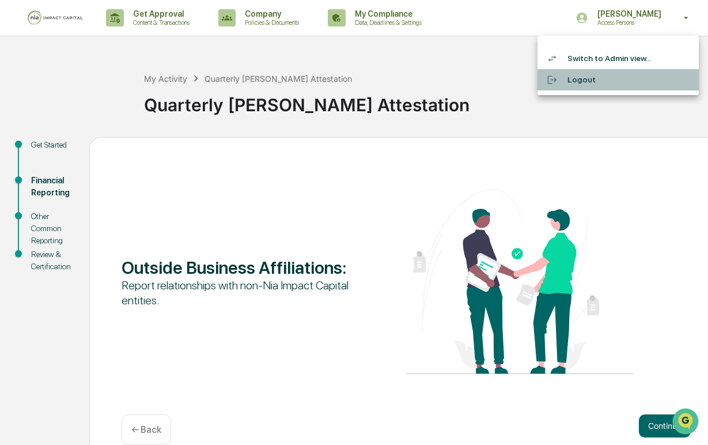
click at [611, 79] on li "Logout" at bounding box center [617, 79] width 161 height 21
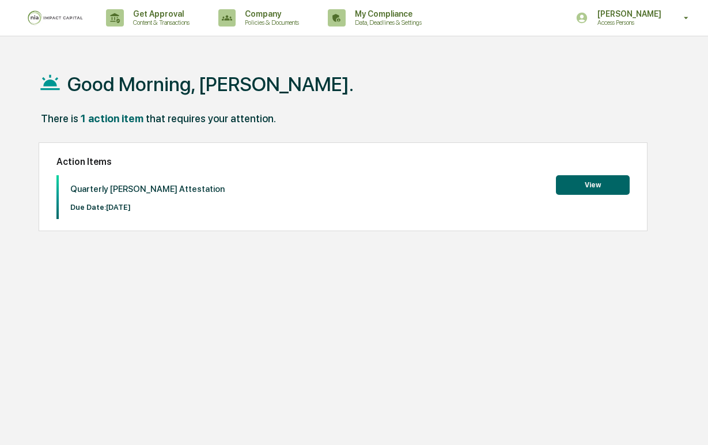
click at [608, 176] on button "View" at bounding box center [593, 185] width 74 height 20
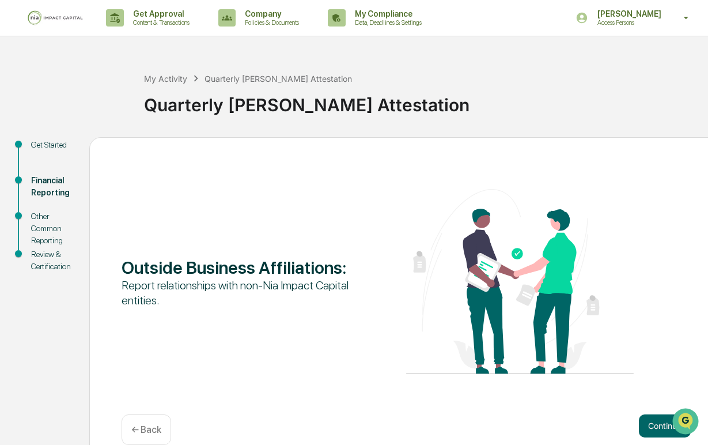
scroll to position [20, 0]
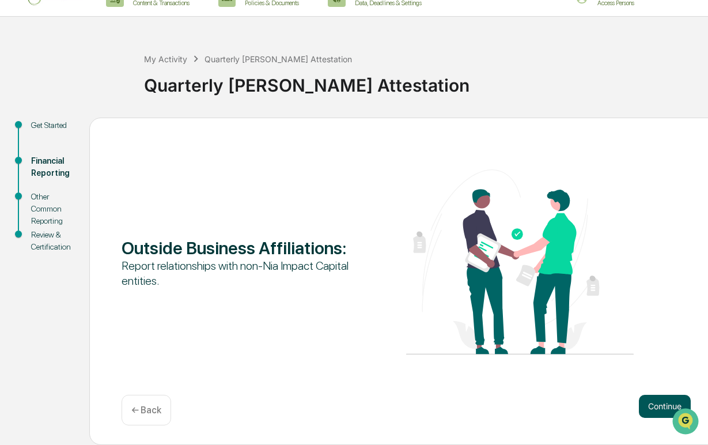
click at [655, 396] on button "Continue" at bounding box center [665, 406] width 52 height 23
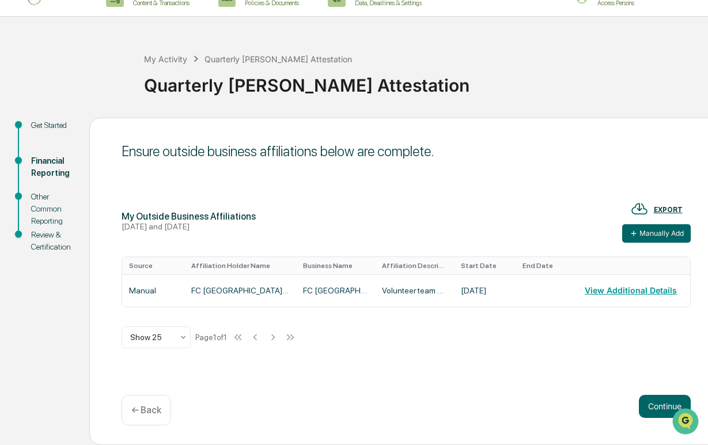
click at [159, 412] on p "← Back" at bounding box center [146, 409] width 30 height 11
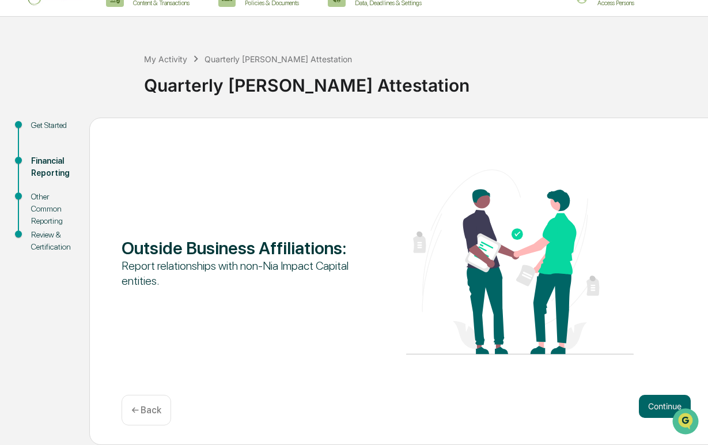
click at [159, 412] on p "← Back" at bounding box center [146, 409] width 30 height 11
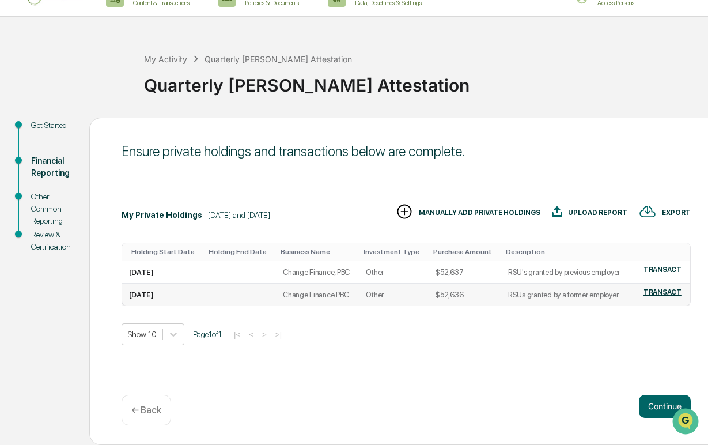
click at [512, 302] on td "RSUs granted by a former employer" at bounding box center [566, 294] width 130 height 22
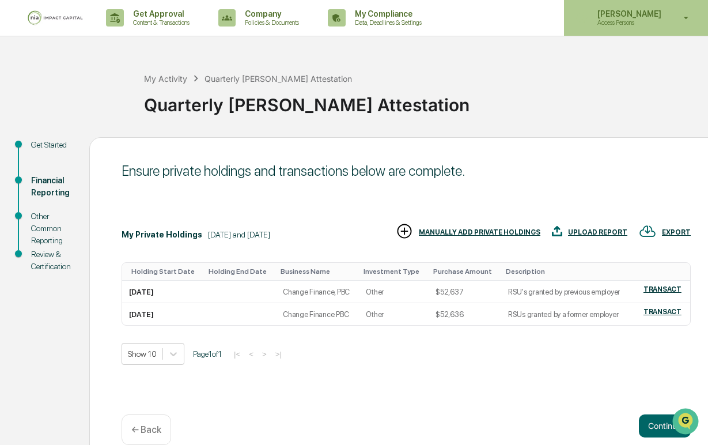
click at [631, 18] on p "Access Persons" at bounding box center [627, 22] width 79 height 8
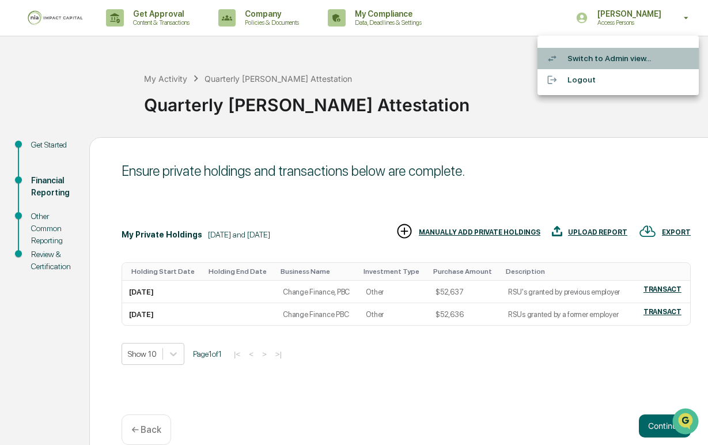
click at [608, 59] on li "Switch to Admin view..." at bounding box center [617, 58] width 161 height 21
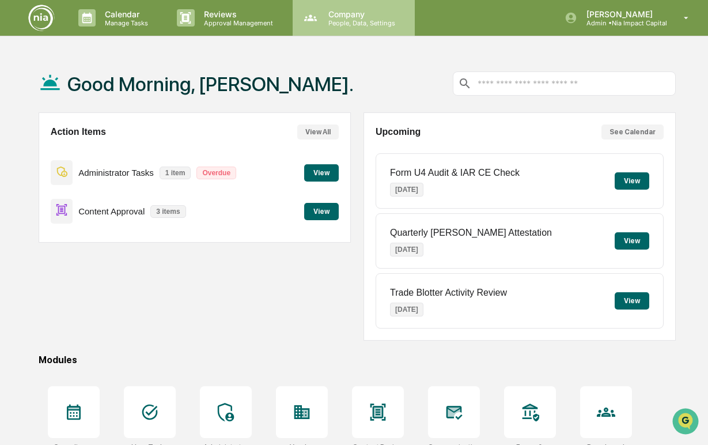
click at [347, 26] on p "People, Data, Settings" at bounding box center [360, 23] width 82 height 8
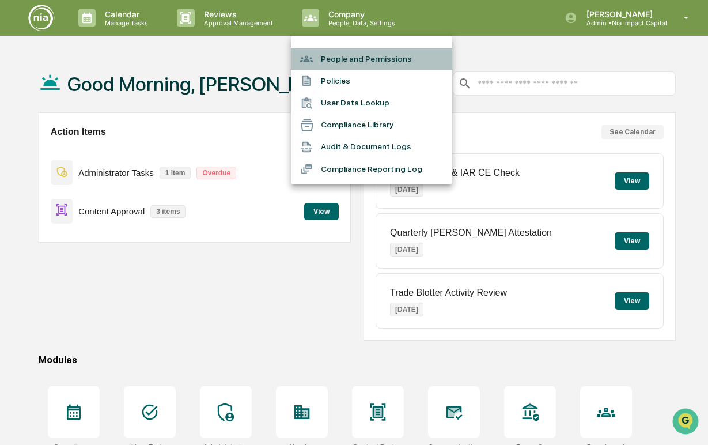
click at [349, 59] on li "People and Permissions" at bounding box center [371, 59] width 161 height 22
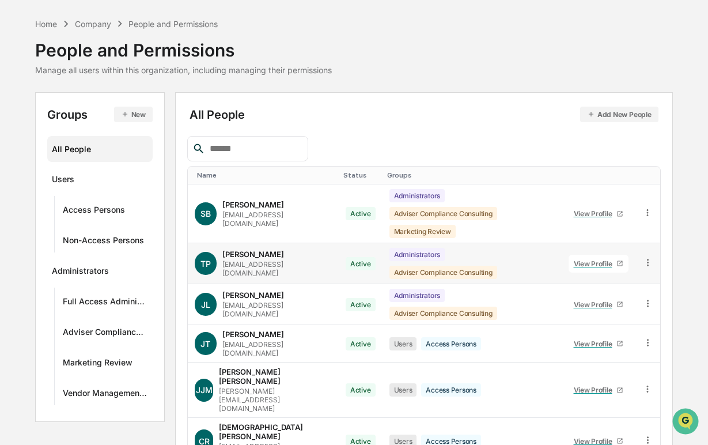
scroll to position [42, 0]
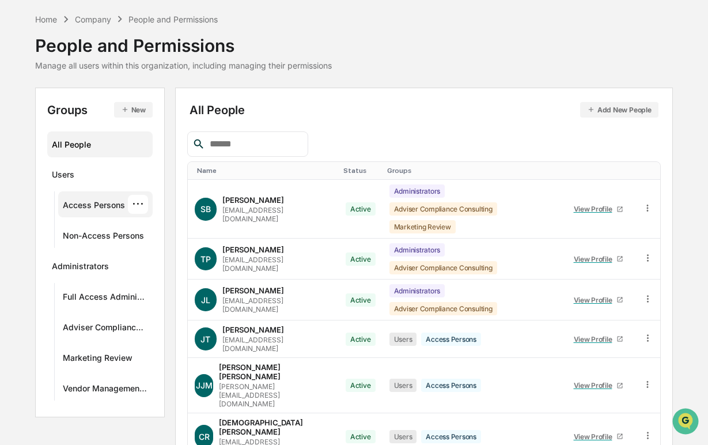
click at [99, 206] on div "Access Persons" at bounding box center [94, 207] width 62 height 14
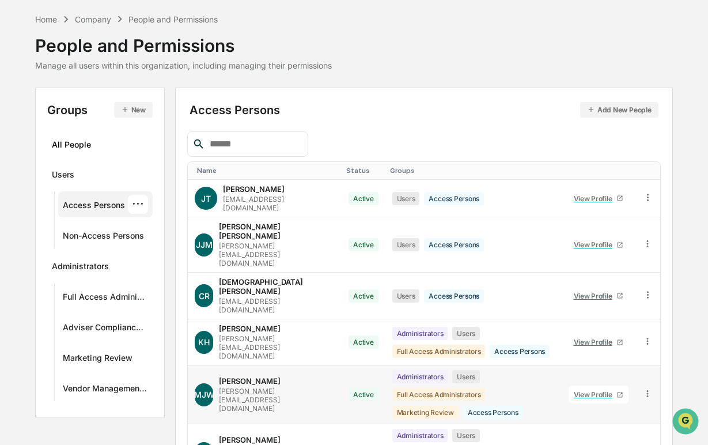
scroll to position [100, 0]
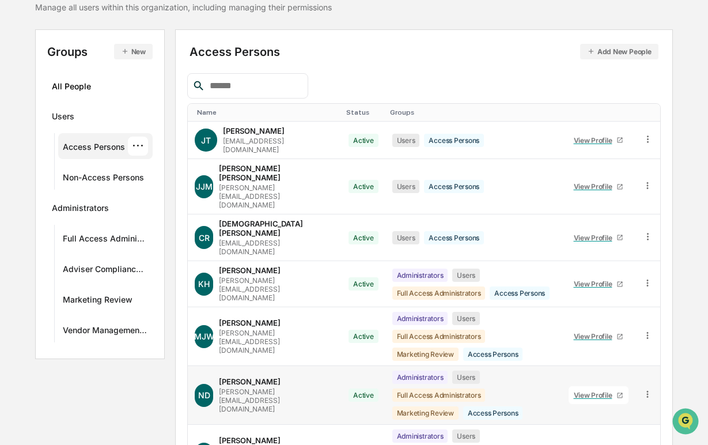
click at [327, 377] on div "ND Nicole Dodson nicole@niaimpactcapital.com" at bounding box center [265, 395] width 140 height 36
click at [652, 389] on icon at bounding box center [647, 394] width 11 height 11
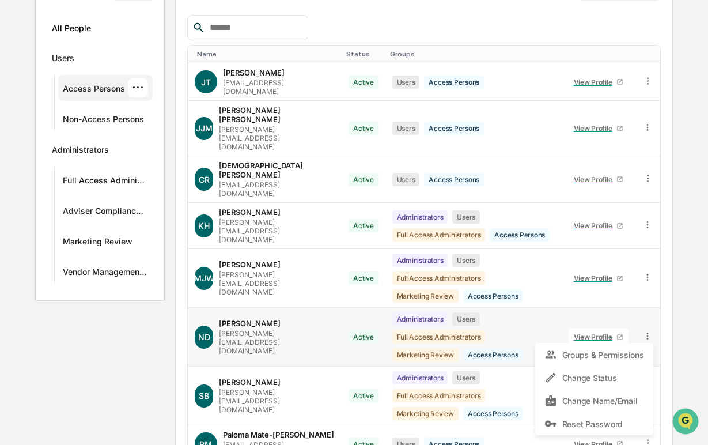
scroll to position [160, 0]
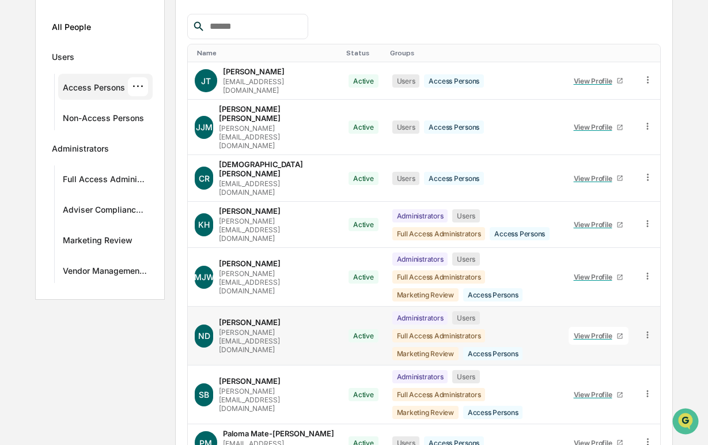
click at [258, 317] on div "[PERSON_NAME]" at bounding box center [250, 321] width 62 height 9
click at [591, 331] on div "View Profile" at bounding box center [595, 335] width 43 height 9
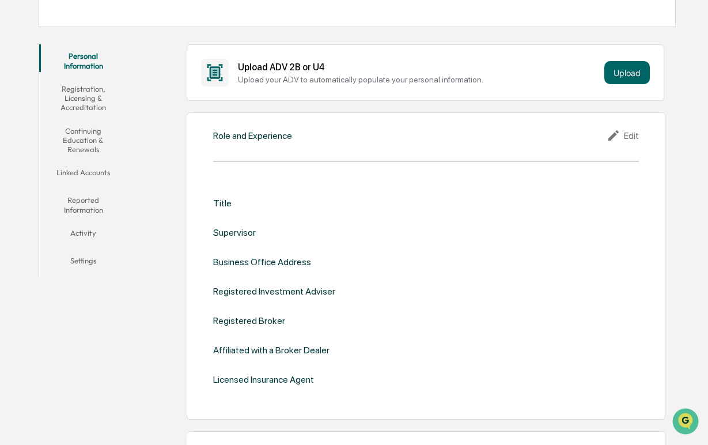
scroll to position [172, 0]
click at [70, 201] on button "Reported Information" at bounding box center [83, 203] width 89 height 33
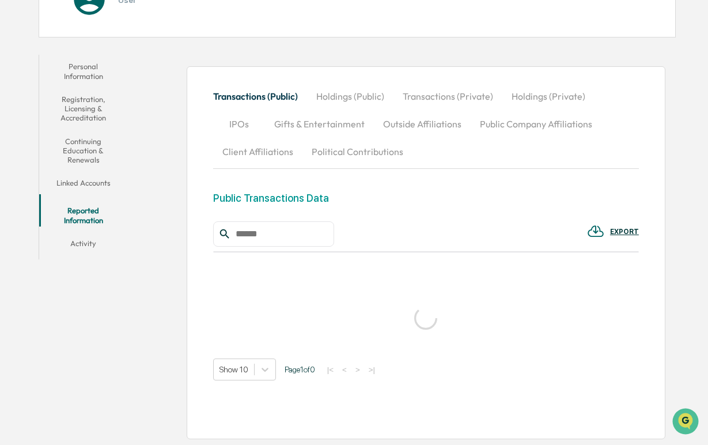
scroll to position [172, 0]
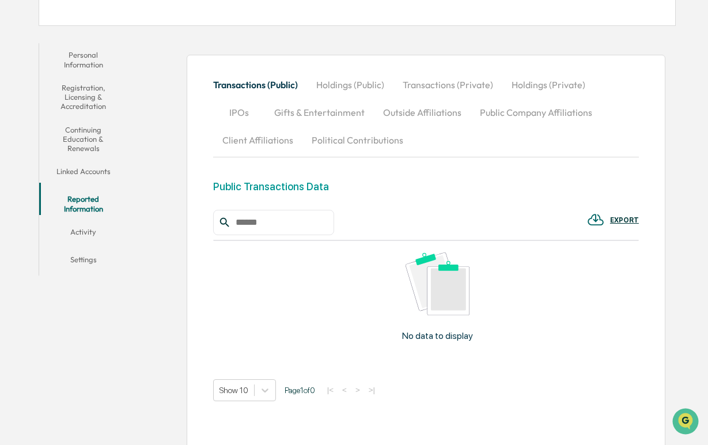
click at [482, 89] on button "Transactions (Private)" at bounding box center [447, 85] width 109 height 28
click at [532, 88] on button "Holdings (Private)" at bounding box center [548, 85] width 92 height 28
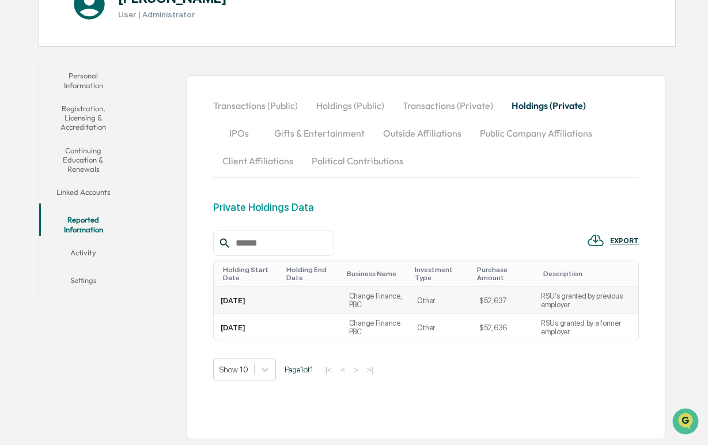
click at [611, 297] on td "RSU's granted by previous employer" at bounding box center [586, 300] width 104 height 27
click at [458, 293] on td "Other" at bounding box center [441, 300] width 62 height 27
click at [97, 268] on button "Settings" at bounding box center [83, 282] width 89 height 28
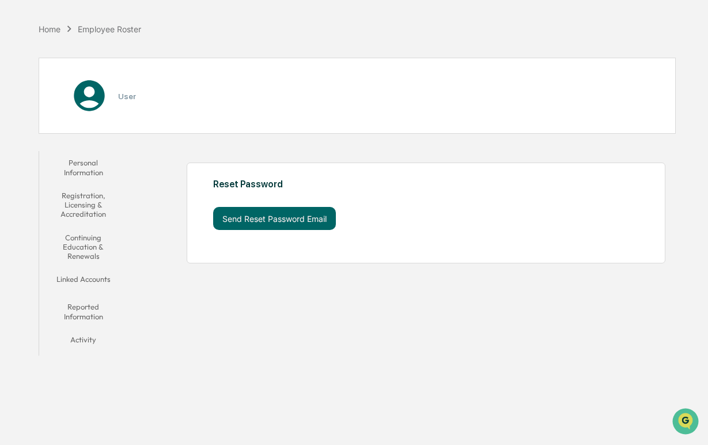
scroll to position [55, 0]
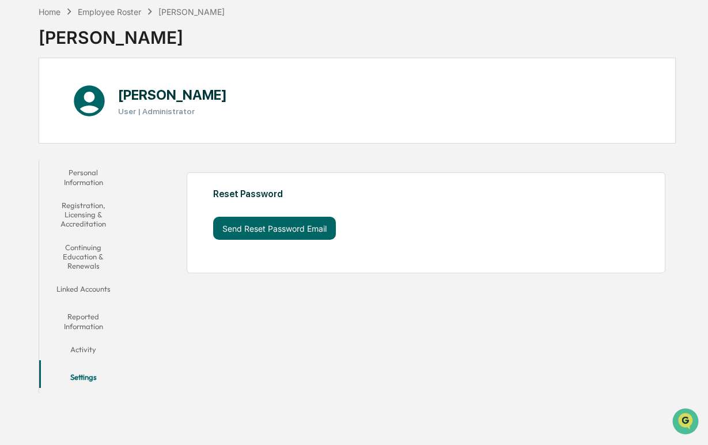
click at [91, 174] on button "Personal Information" at bounding box center [83, 177] width 89 height 33
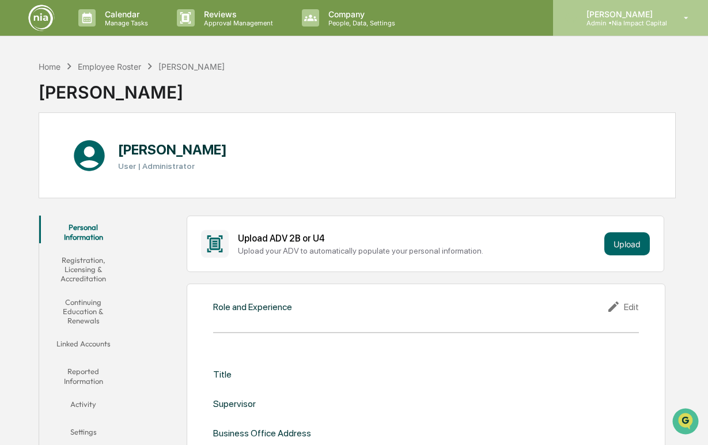
click at [618, 12] on p "[PERSON_NAME]" at bounding box center [622, 14] width 90 height 10
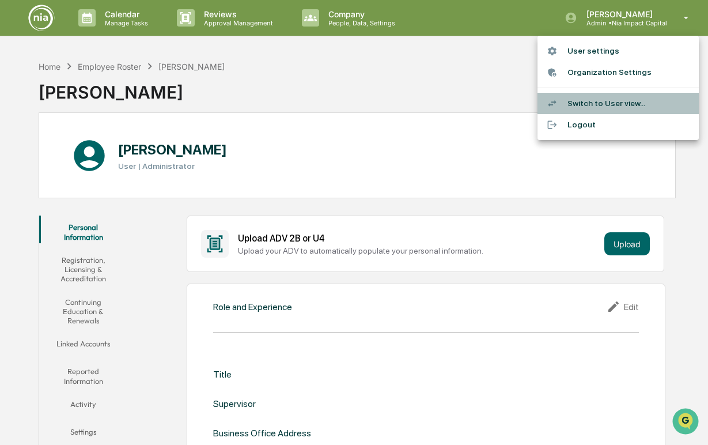
click at [586, 108] on li "Switch to User view..." at bounding box center [617, 103] width 161 height 21
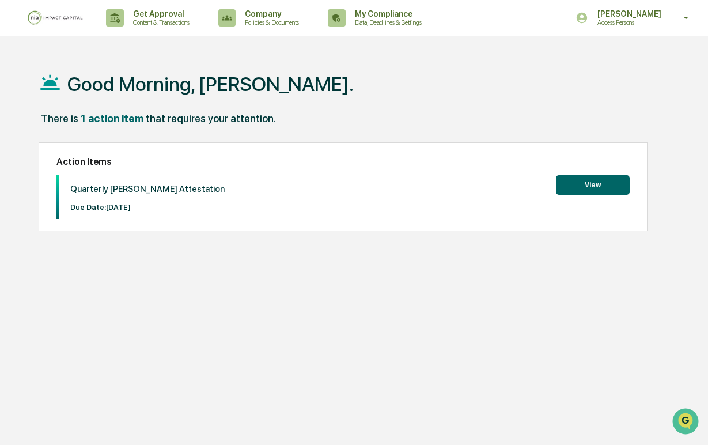
click at [582, 192] on button "View" at bounding box center [593, 185] width 74 height 20
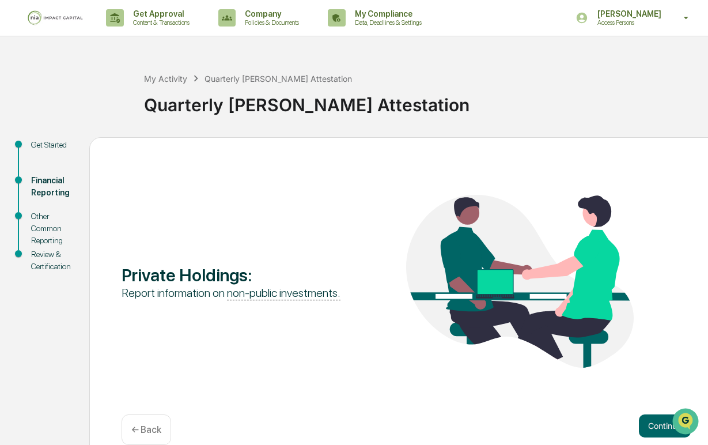
scroll to position [20, 0]
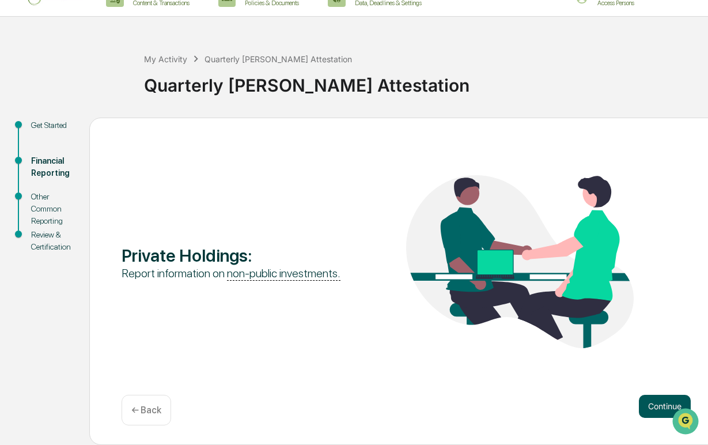
click at [661, 397] on button "Continue" at bounding box center [665, 406] width 52 height 23
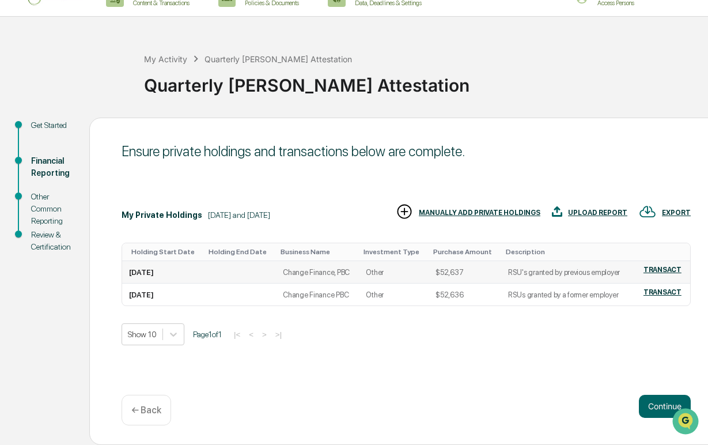
click at [526, 267] on td "RSU's granted by previous employer" at bounding box center [566, 272] width 130 height 22
click at [517, 268] on td "RSU's granted by previous employer" at bounding box center [566, 272] width 130 height 22
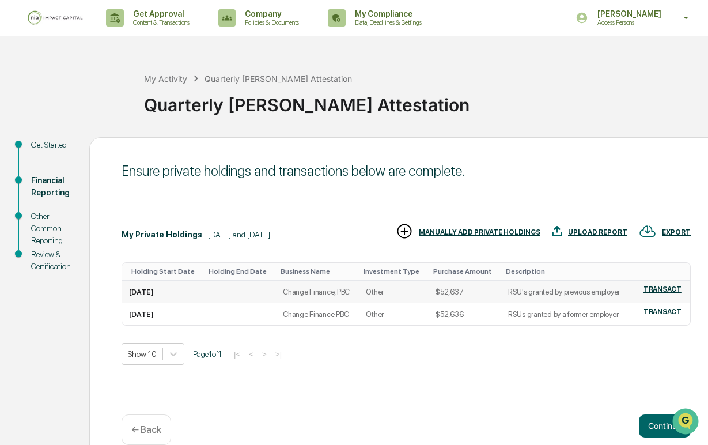
click at [679, 289] on div "TRANSACT" at bounding box center [662, 289] width 38 height 8
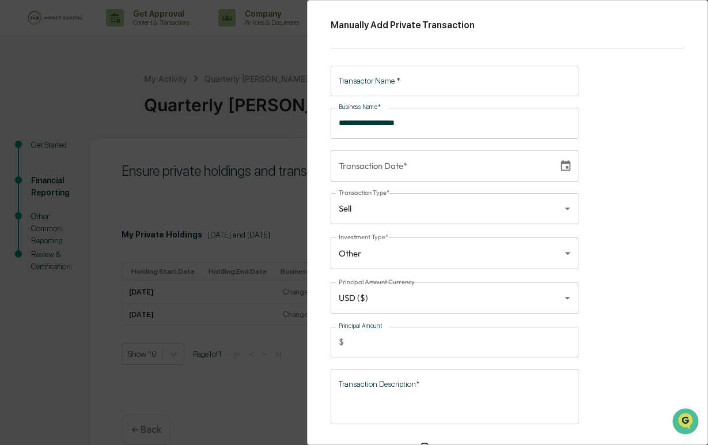
scroll to position [18, 0]
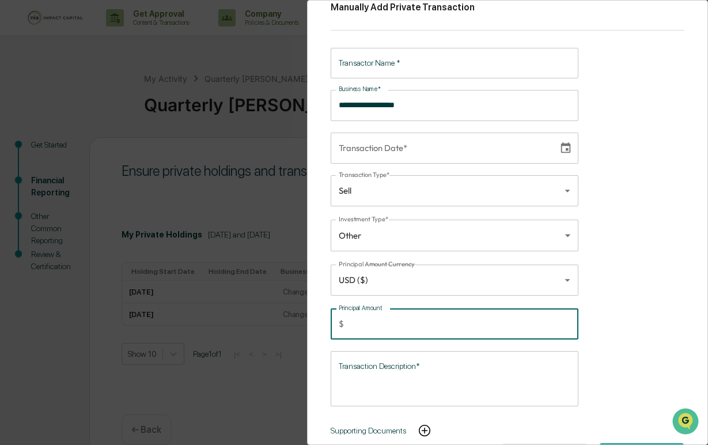
click at [423, 316] on input "*****" at bounding box center [464, 324] width 230 height 31
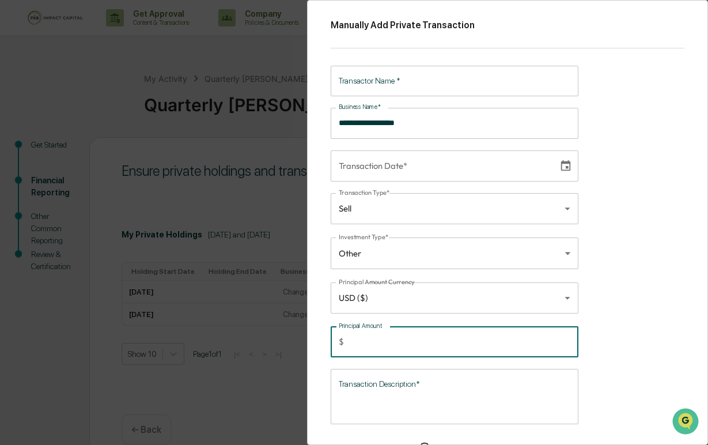
scroll to position [1, 0]
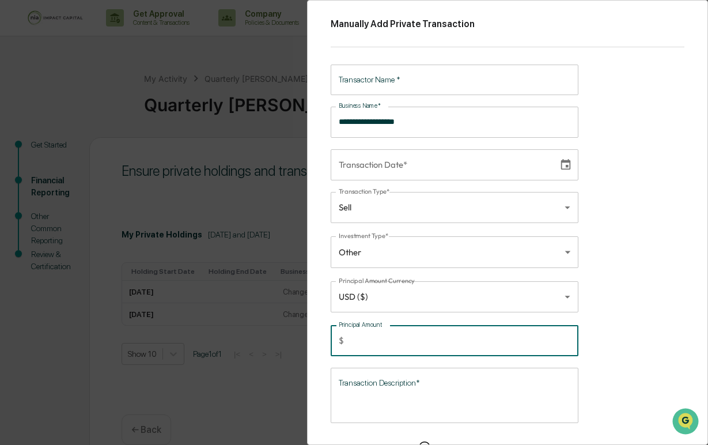
type input "*"
click at [490, 223] on div "Transaction Type* Sell **** Transaction Type" at bounding box center [455, 208] width 248 height 33
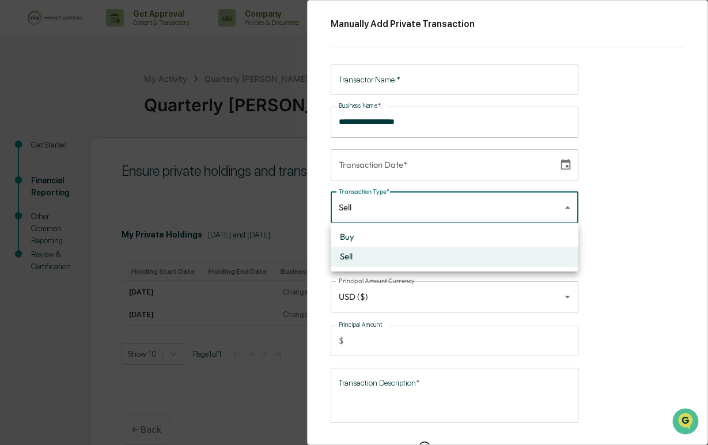
click at [490, 213] on body "**********" at bounding box center [354, 232] width 708 height 464
click at [686, 179] on div at bounding box center [354, 222] width 708 height 445
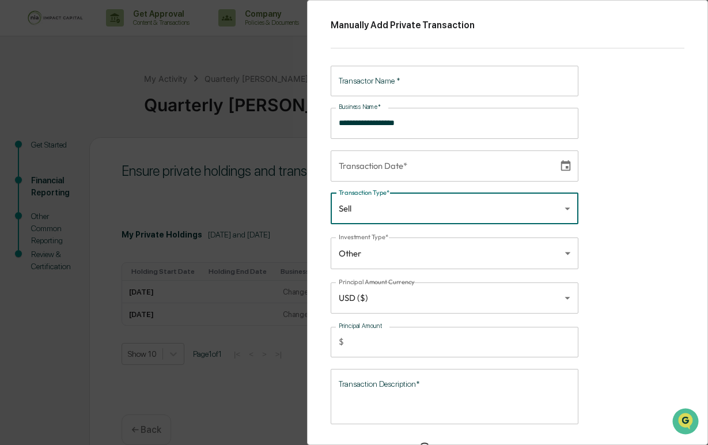
scroll to position [37, 0]
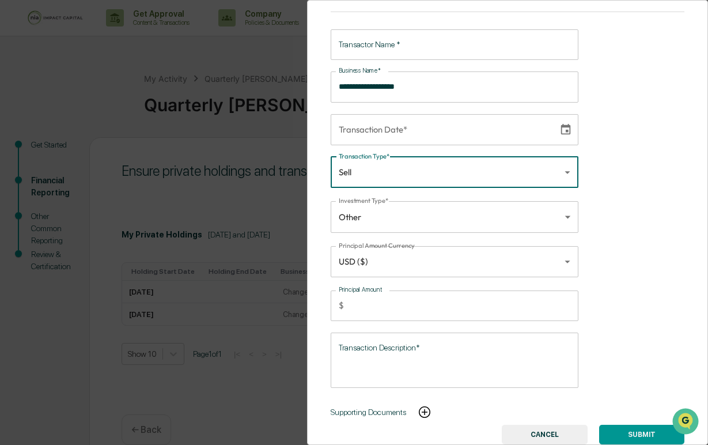
click at [559, 435] on button "CANCEL" at bounding box center [545, 435] width 86 height 20
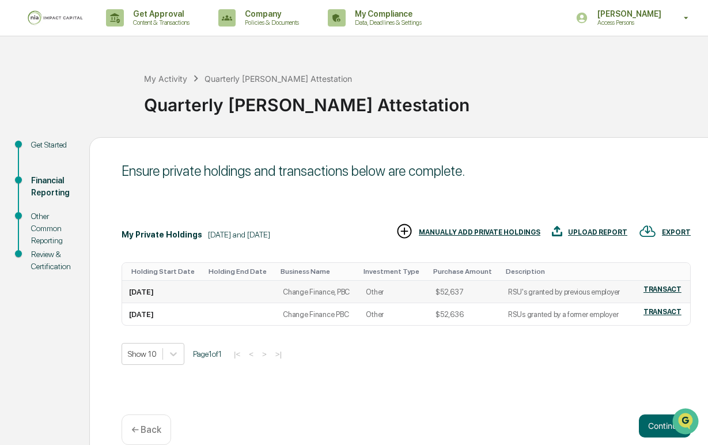
click at [578, 289] on td "RSU's granted by previous employer" at bounding box center [566, 292] width 130 height 22
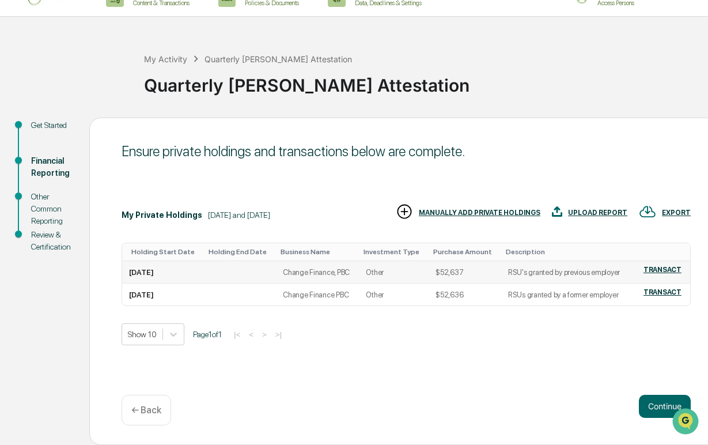
click at [581, 266] on td "RSU's granted by previous employer" at bounding box center [566, 272] width 130 height 22
click at [582, 267] on td "RSU's granted by previous employer" at bounding box center [566, 272] width 130 height 22
click at [559, 265] on td "RSU's granted by previous employer" at bounding box center [566, 272] width 130 height 22
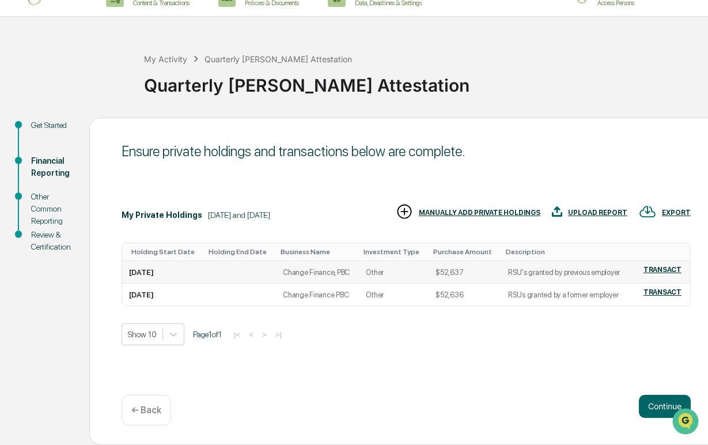
scroll to position [0, 0]
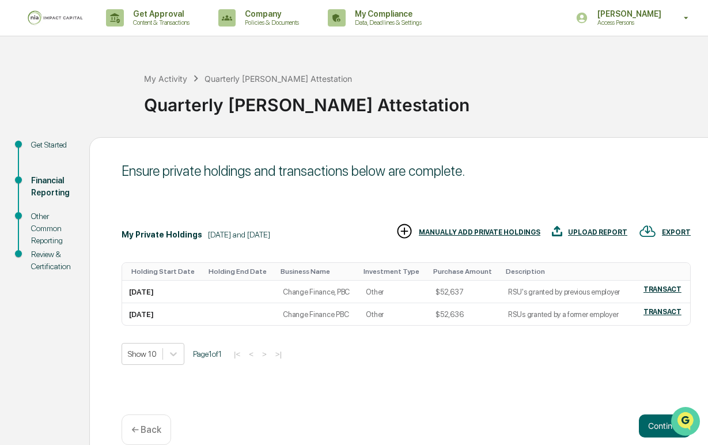
click at [687, 419] on img "Open customer support" at bounding box center [685, 421] width 29 height 23
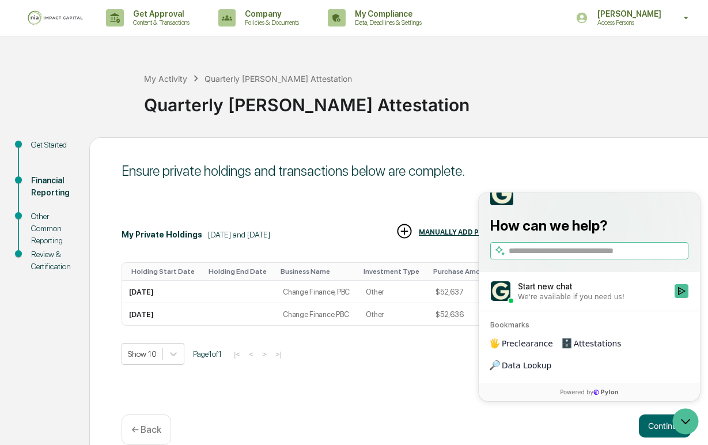
click at [594, 257] on input "search" at bounding box center [597, 251] width 177 height 12
type input "**********"
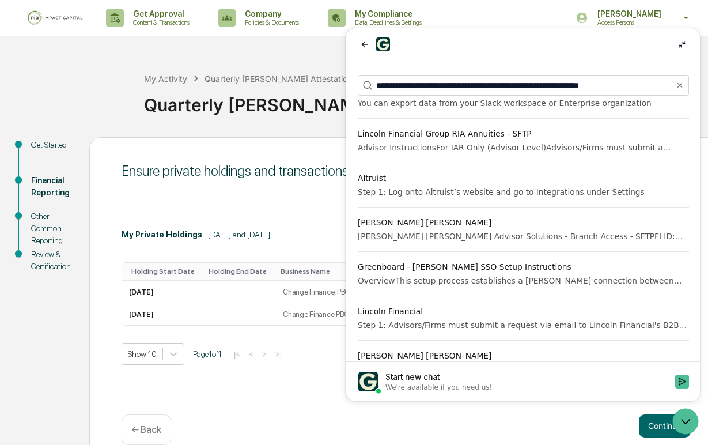
scroll to position [233, 0]
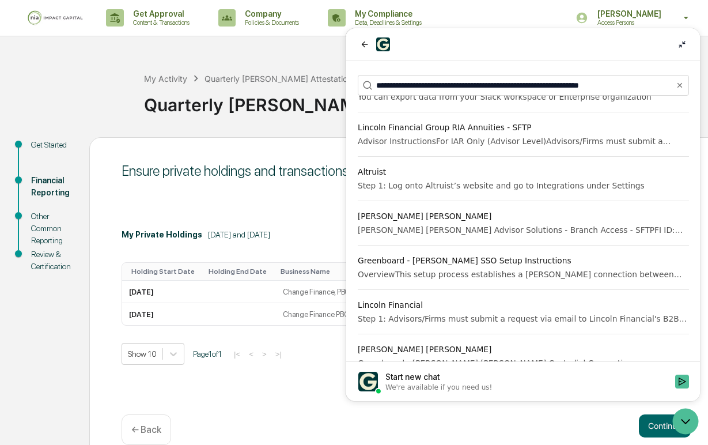
click at [472, 383] on div "We're available if you need us!" at bounding box center [438, 386] width 107 height 9
click at [675, 383] on button "Start new chat We're available if you need us!" at bounding box center [682, 381] width 14 height 14
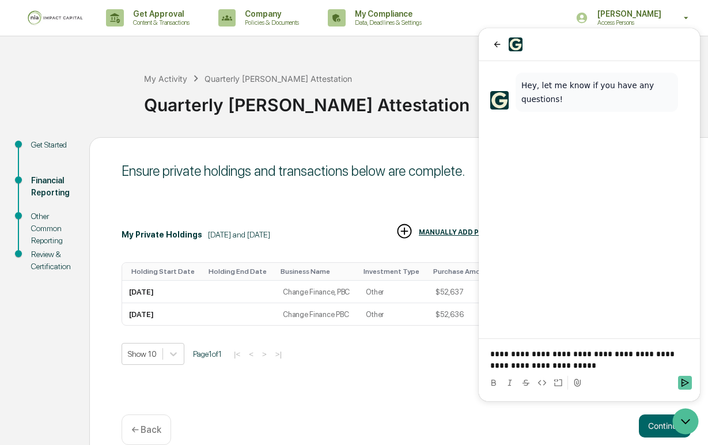
click at [681, 380] on icon "Send" at bounding box center [684, 382] width 9 height 9
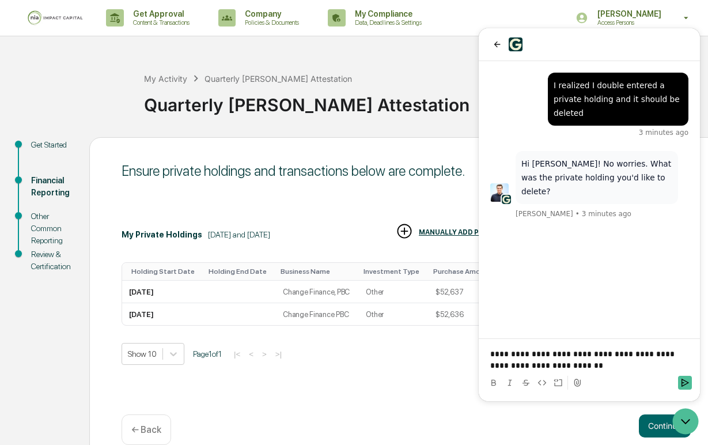
click at [556, 364] on p "**********" at bounding box center [589, 359] width 198 height 23
click at [683, 378] on icon "Send" at bounding box center [684, 382] width 9 height 9
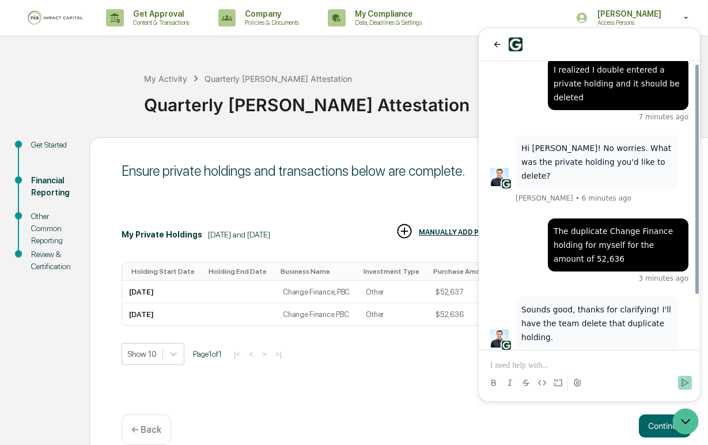
scroll to position [66, 0]
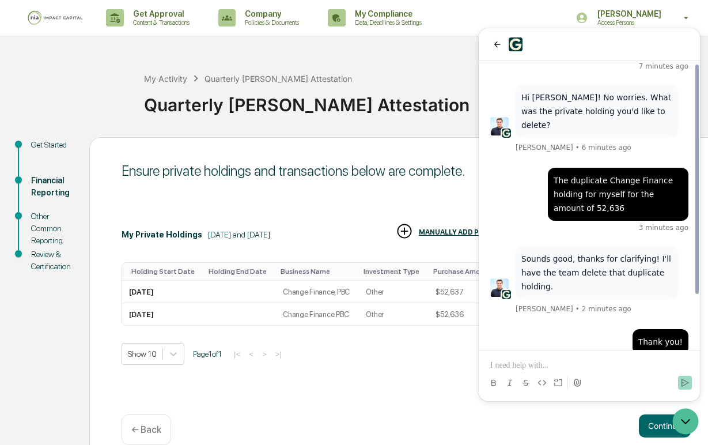
click at [406, 386] on div "Ensure private holdings and transactions below are complete. My Private Holding…" at bounding box center [406, 300] width 634 height 327
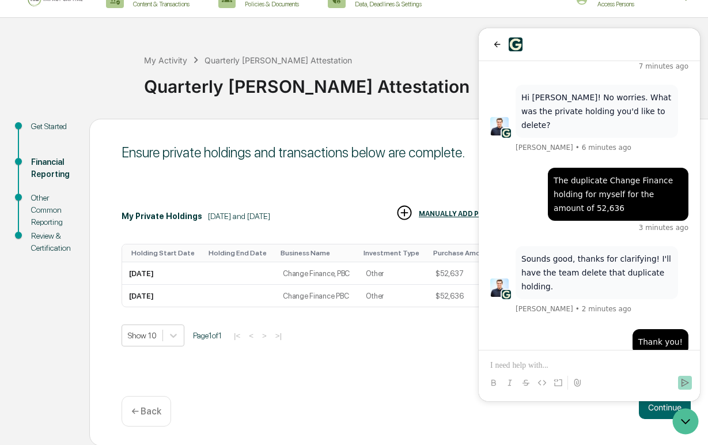
scroll to position [20, 0]
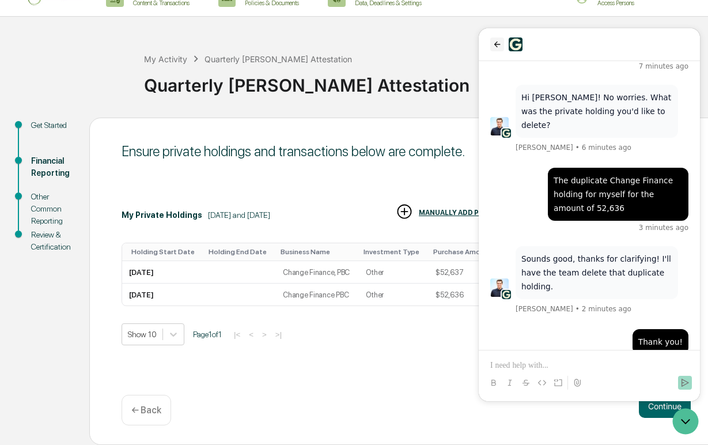
click at [493, 43] on icon "back" at bounding box center [497, 44] width 9 height 9
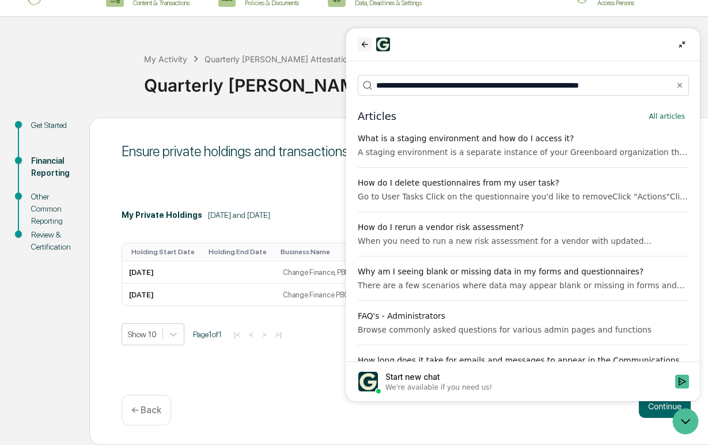
click at [361, 42] on icon "back" at bounding box center [363, 44] width 9 height 9
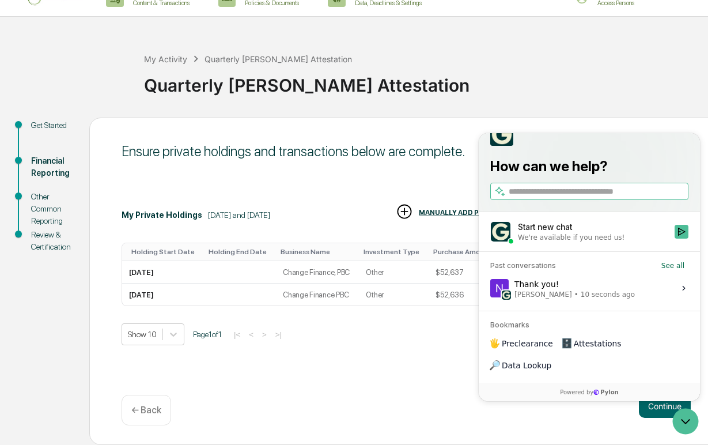
scroll to position [0, 0]
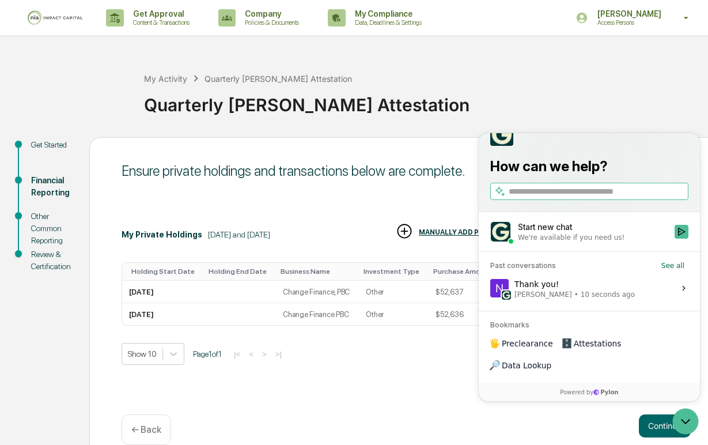
click at [389, 370] on div "Ensure private holdings and transactions below are complete. My Private Holding…" at bounding box center [406, 300] width 634 height 327
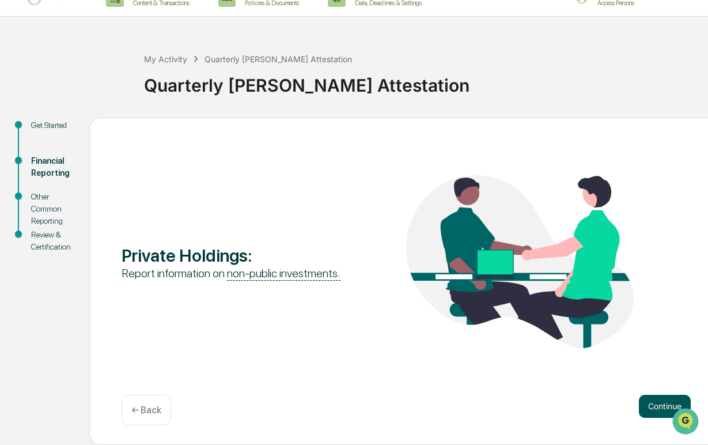
click at [666, 396] on button "Continue" at bounding box center [665, 406] width 52 height 23
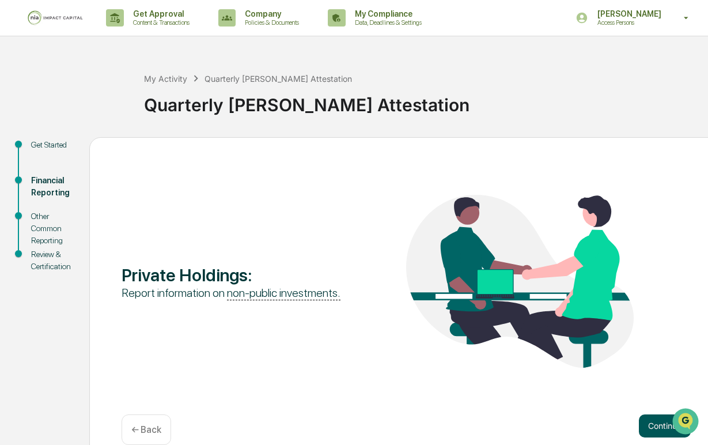
click at [657, 423] on button "Continue" at bounding box center [665, 425] width 52 height 23
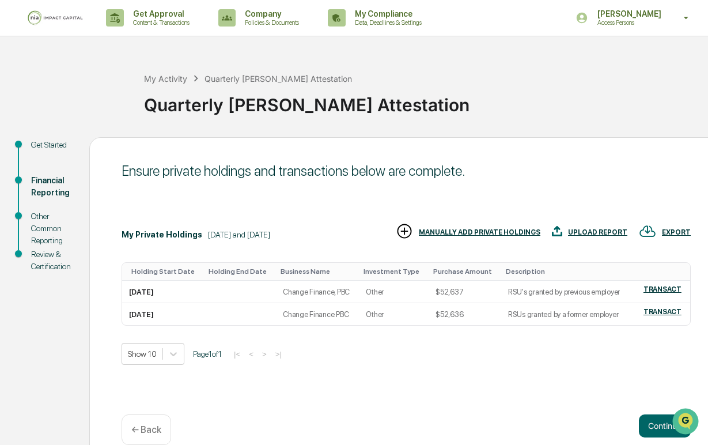
scroll to position [20, 0]
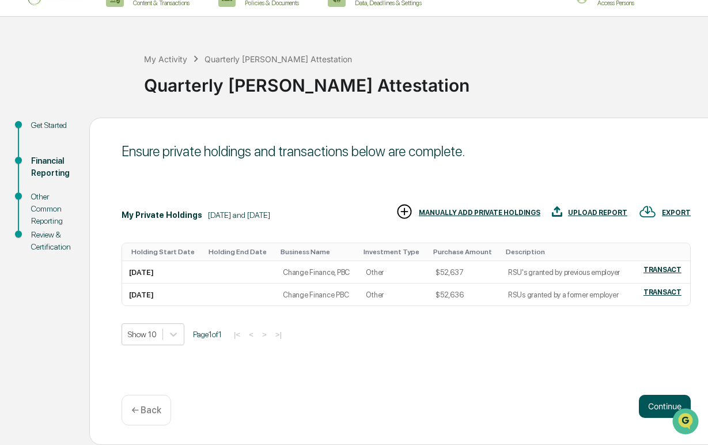
click at [661, 407] on button "Continue" at bounding box center [665, 406] width 52 height 23
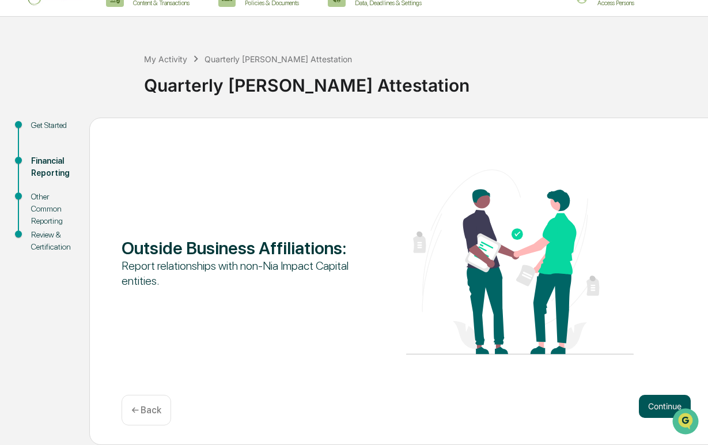
click at [647, 400] on button "Continue" at bounding box center [665, 406] width 52 height 23
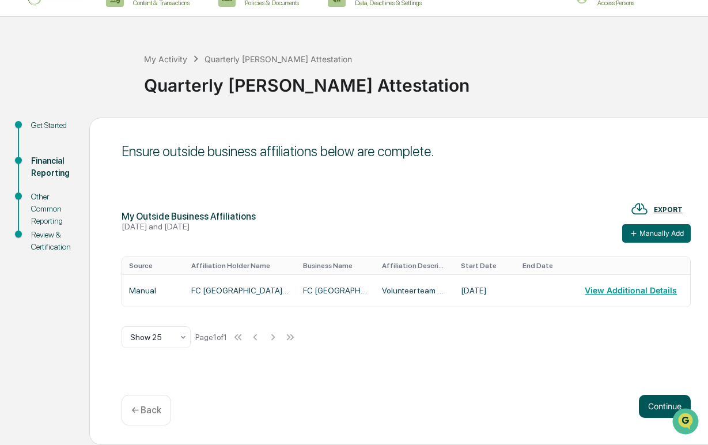
click at [652, 403] on button "Continue" at bounding box center [665, 406] width 52 height 23
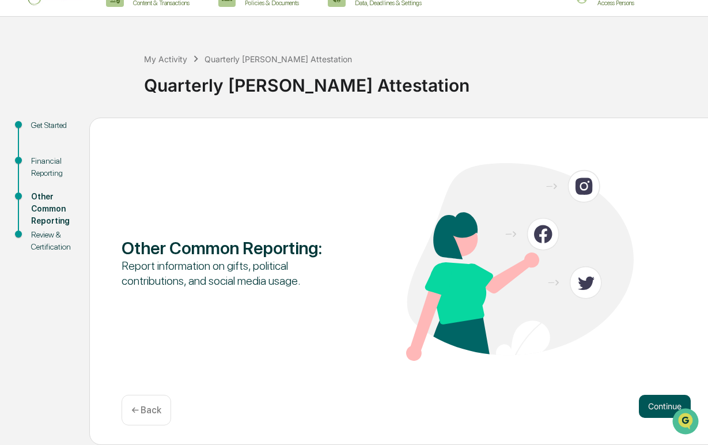
click at [669, 414] on button "Continue" at bounding box center [665, 406] width 52 height 23
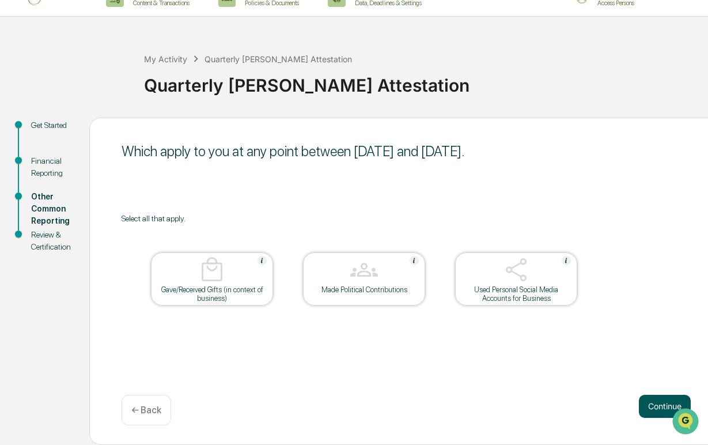
click at [658, 404] on button "Continue" at bounding box center [665, 406] width 52 height 23
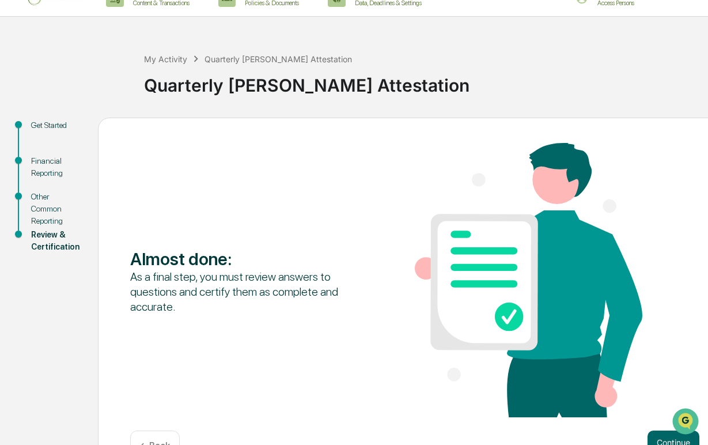
scroll to position [54, 0]
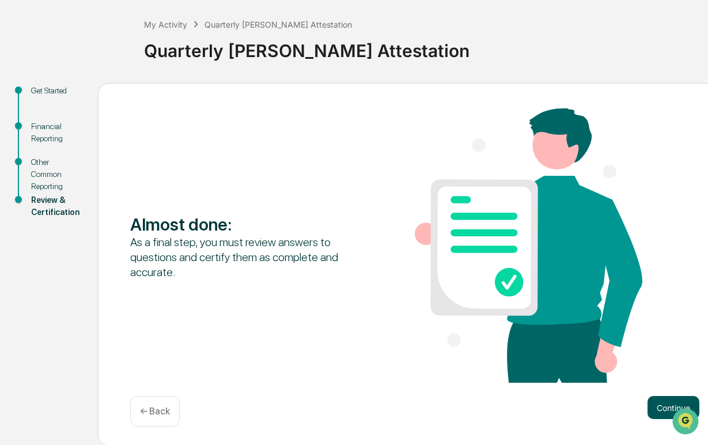
click at [666, 397] on button "Continue" at bounding box center [673, 407] width 52 height 23
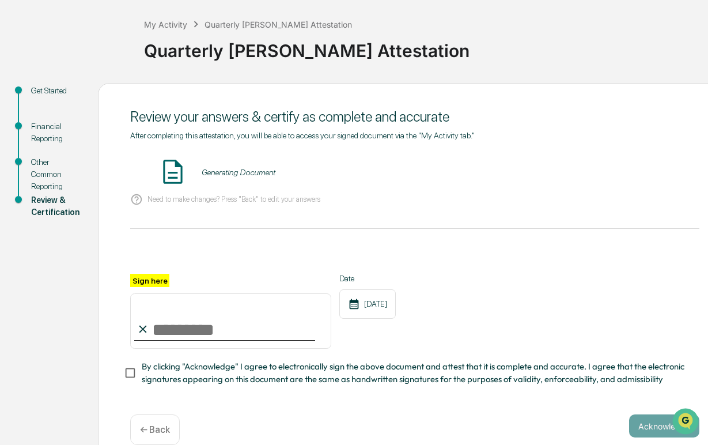
click at [290, 340] on input "Sign here" at bounding box center [230, 320] width 201 height 55
type input "**********"
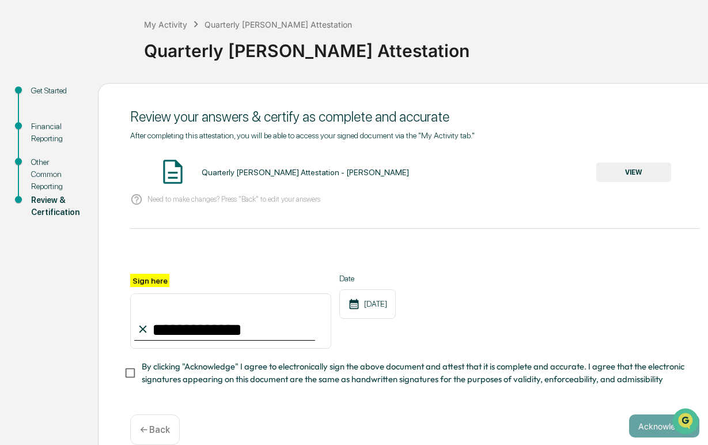
click at [392, 302] on div "[DATE]" at bounding box center [367, 303] width 56 height 29
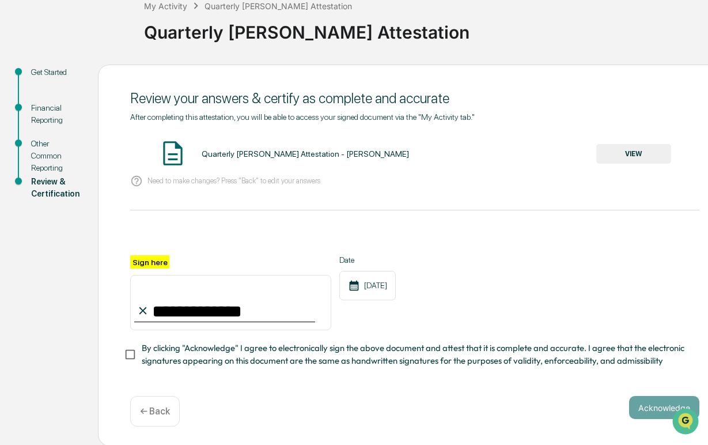
click at [371, 363] on span "By clicking "Acknowledge" I agree to electronically sign the above document and…" at bounding box center [416, 355] width 548 height 26
